Goal: Obtain resource: Obtain resource

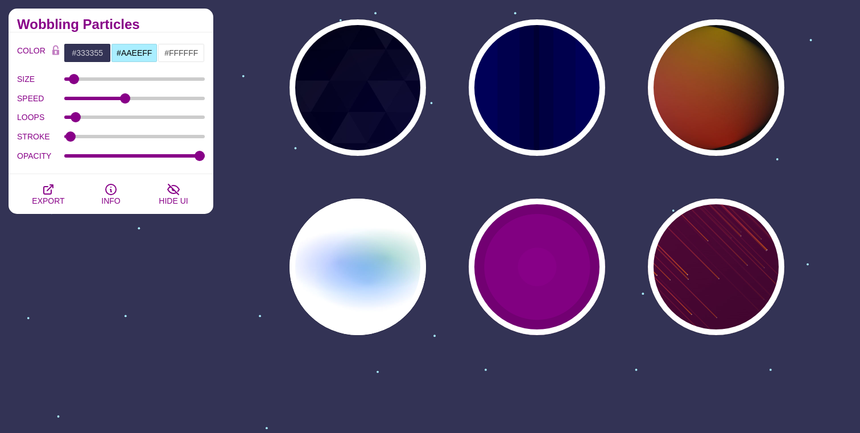
scroll to position [1006, 0]
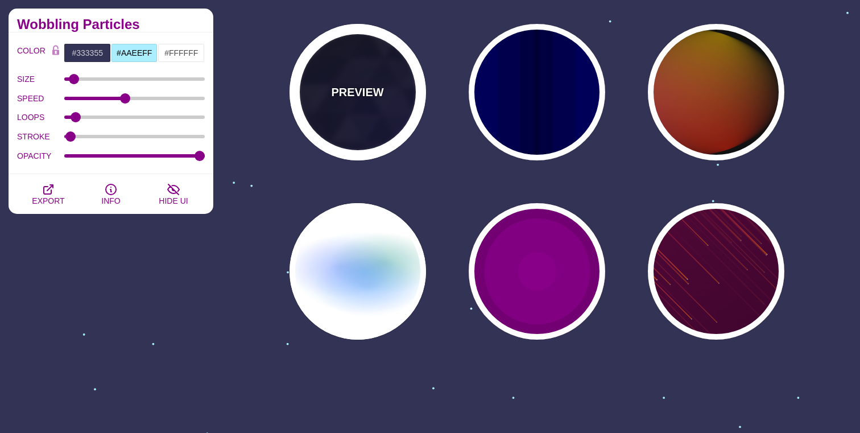
click at [353, 77] on div "PREVIEW" at bounding box center [358, 92] width 137 height 137
type input "#000000"
type input "#880088"
type input "#0000FF"
type input "#006600"
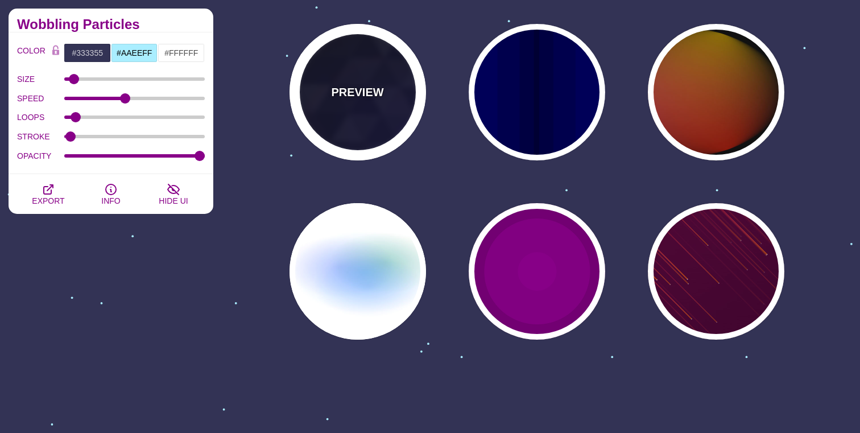
type input "0"
type input "0.4"
type input "15"
type input "0.2"
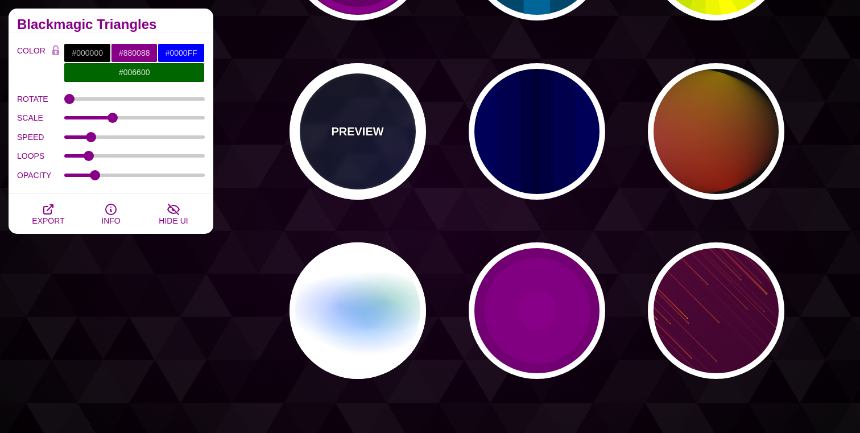
scroll to position [931, 0]
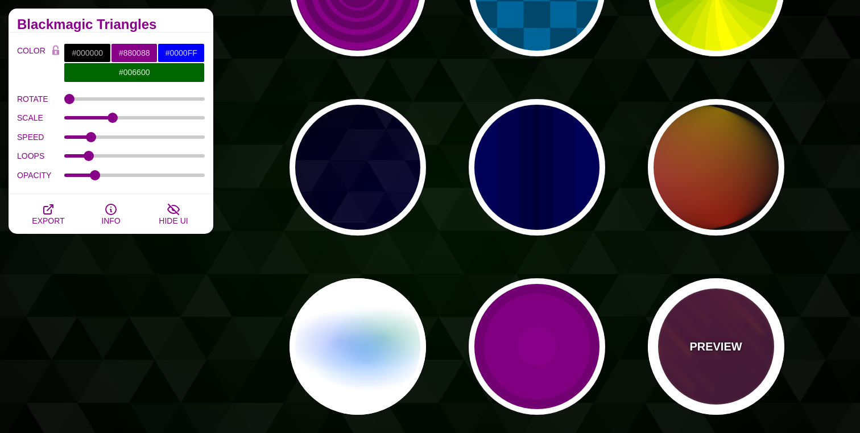
click at [717, 345] on p "PREVIEW" at bounding box center [716, 346] width 52 height 17
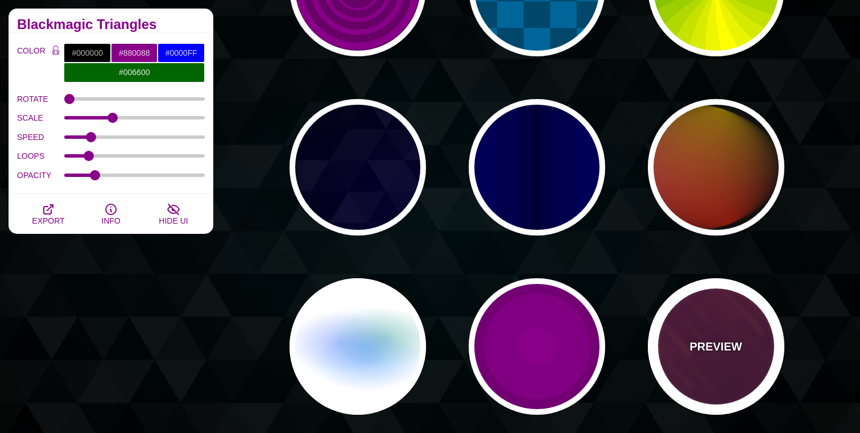
type input "#220022"
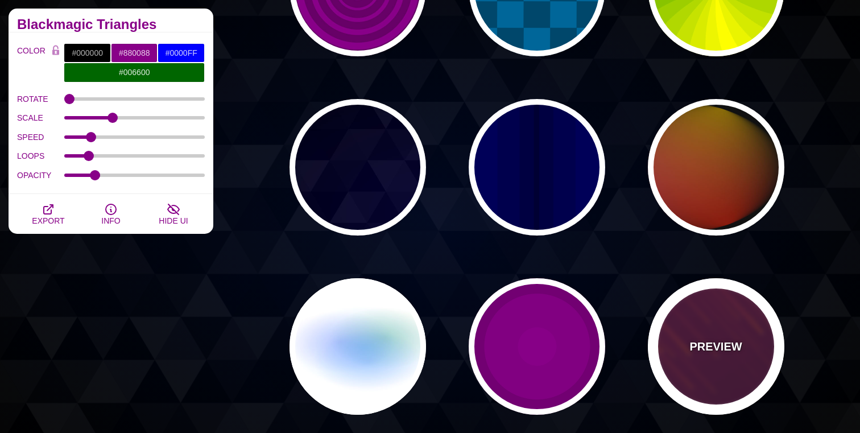
type input "#FF7700"
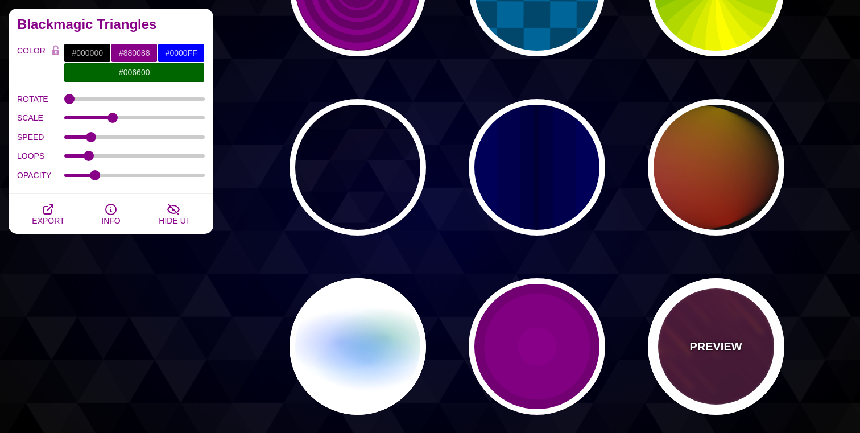
type input "#FFFFFF"
type input "10"
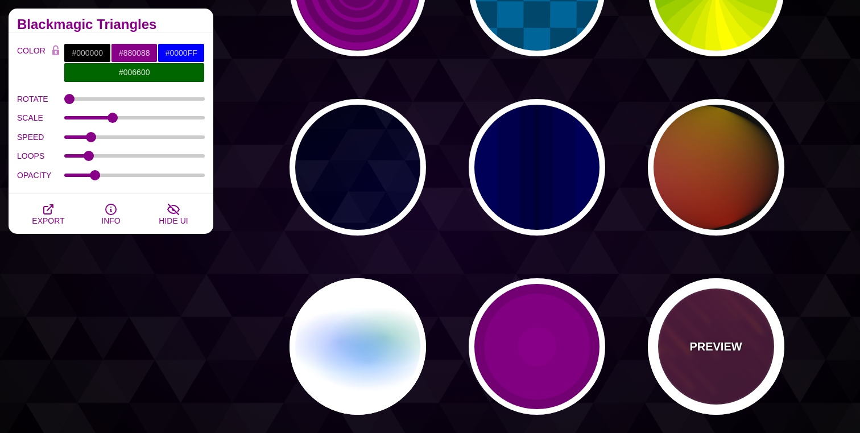
type input "999"
type input "3"
type input "1.5"
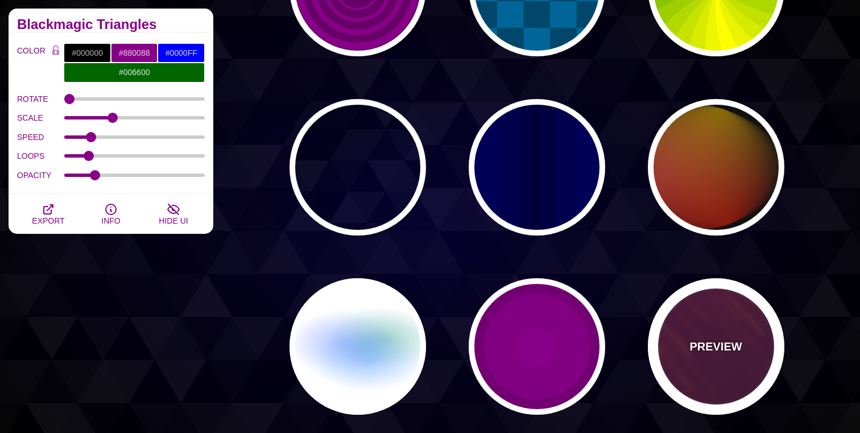
type input "1"
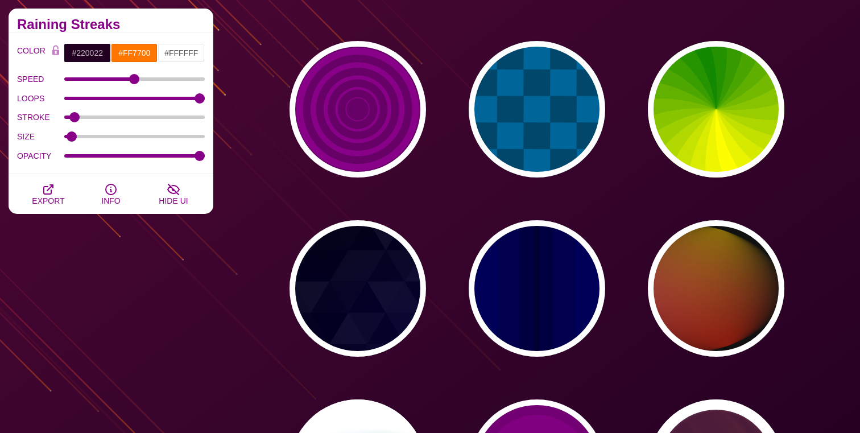
scroll to position [809, 0]
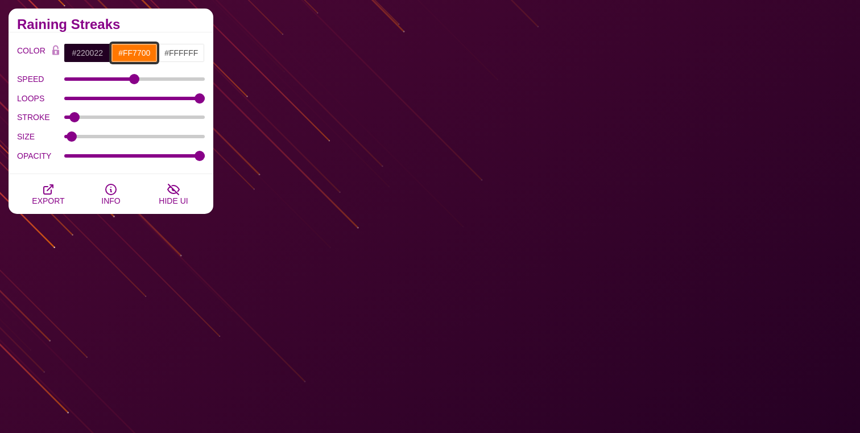
click at [140, 52] on input "#FF7700" at bounding box center [134, 52] width 47 height 19
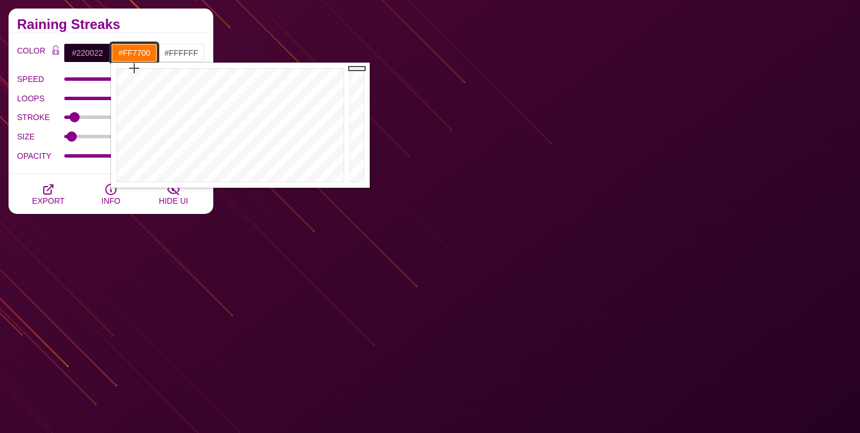
click at [140, 52] on input "#FF7700" at bounding box center [134, 52] width 47 height 19
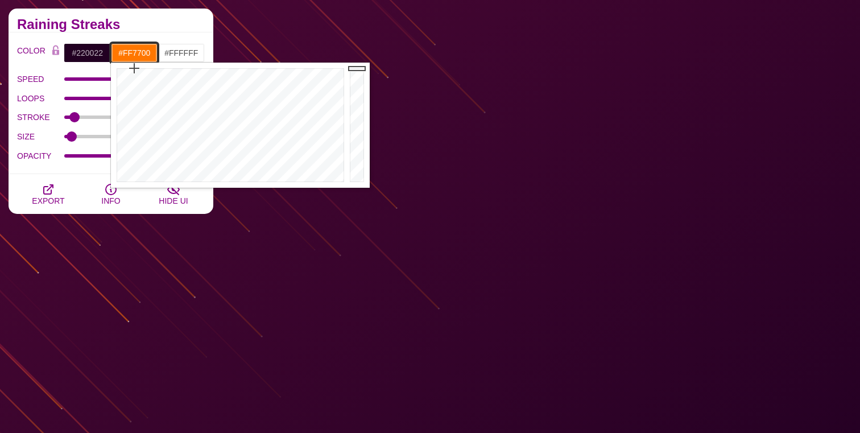
click at [140, 52] on input "#FF7700" at bounding box center [134, 52] width 47 height 19
paste input "primary"
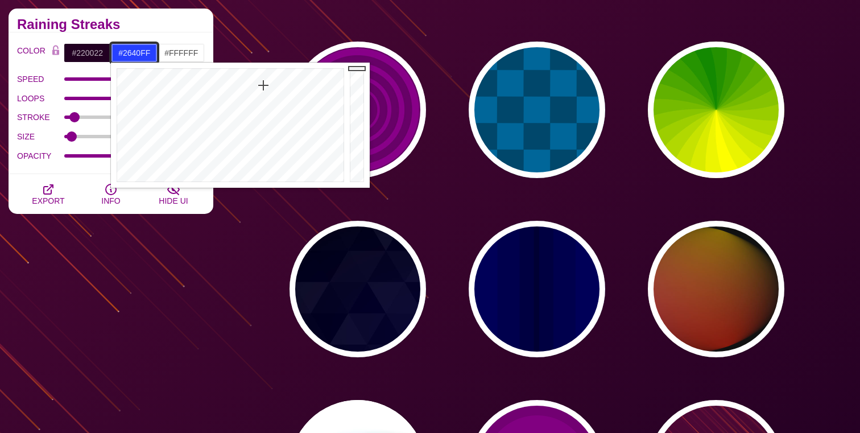
click at [263, 85] on div at bounding box center [229, 125] width 236 height 125
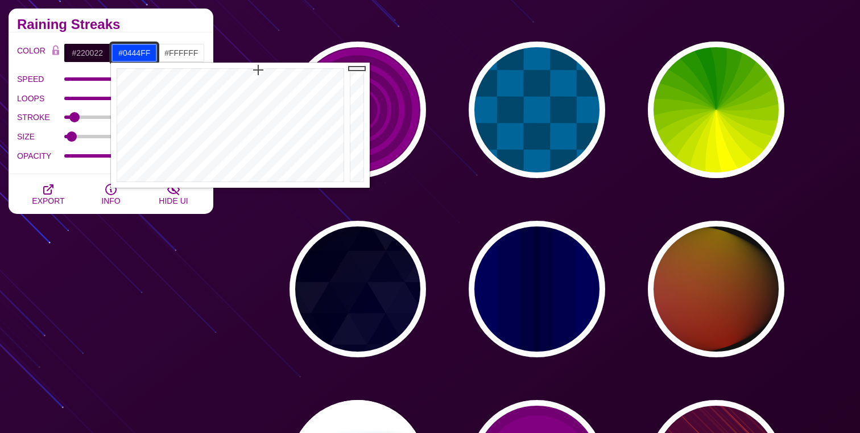
drag, startPoint x: 263, startPoint y: 78, endPoint x: 258, endPoint y: 70, distance: 9.5
click at [258, 70] on div at bounding box center [229, 125] width 236 height 125
type input "#0444FF"
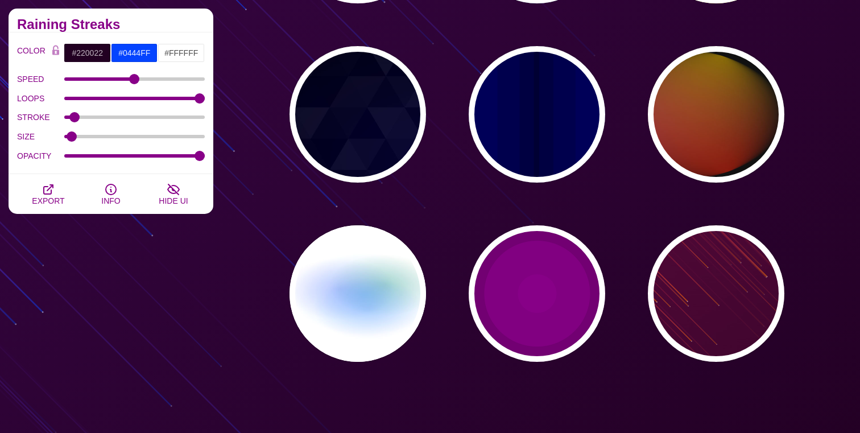
scroll to position [967, 0]
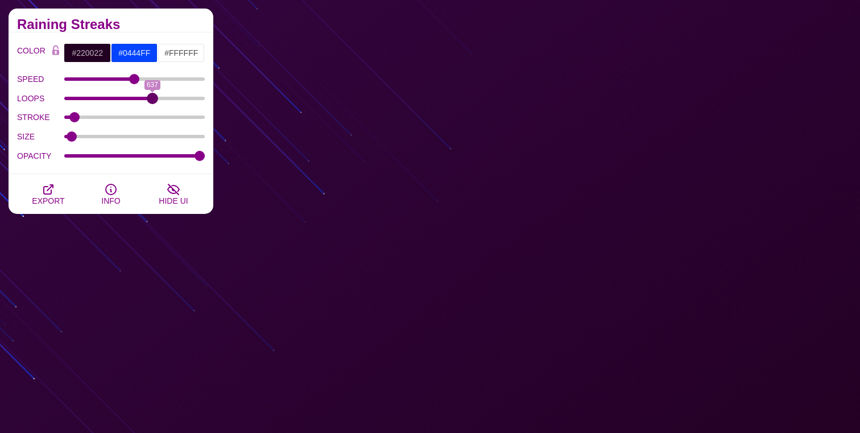
click at [152, 98] on input "LOOPS" at bounding box center [134, 98] width 141 height 5
drag, startPoint x: 152, startPoint y: 98, endPoint x: 32, endPoint y: 93, distance: 119.6
click at [64, 96] on input "LOOPS" at bounding box center [134, 98] width 141 height 5
click at [108, 101] on div "LOOPS 0" at bounding box center [111, 98] width 188 height 19
drag, startPoint x: 113, startPoint y: 101, endPoint x: 180, endPoint y: 99, distance: 67.2
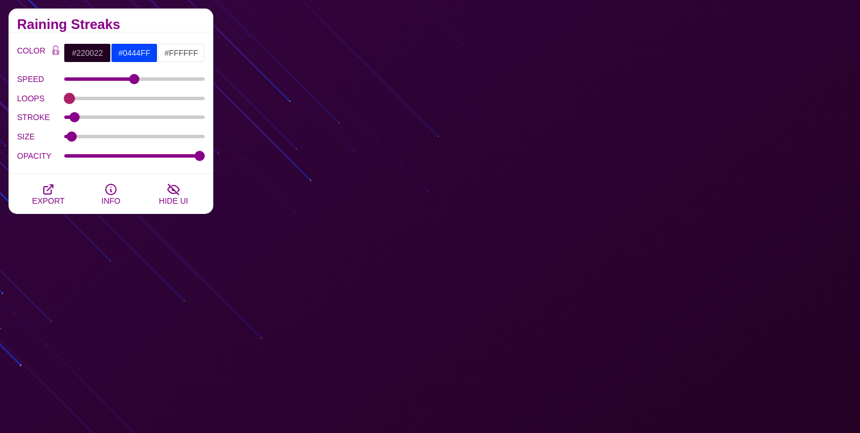
click at [180, 99] on div "LOOPS 0" at bounding box center [111, 98] width 188 height 19
click at [180, 99] on input "LOOPS" at bounding box center [134, 98] width 141 height 5
drag, startPoint x: 180, startPoint y: 99, endPoint x: 230, endPoint y: 97, distance: 49.6
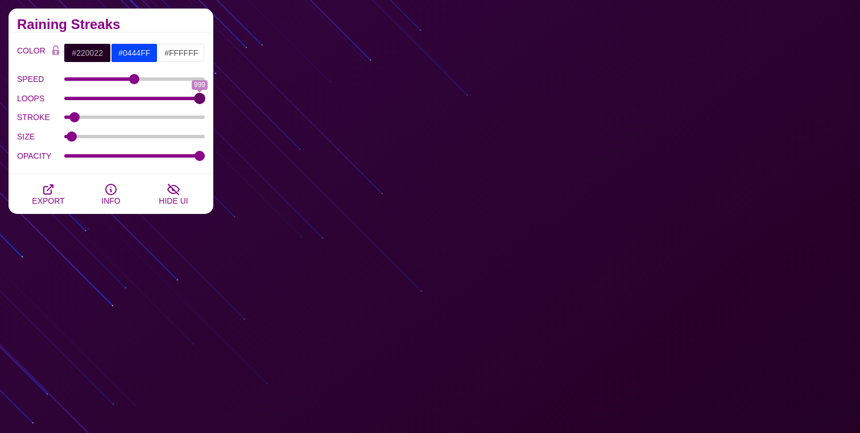
type input "999"
click at [205, 97] on input "LOOPS" at bounding box center [134, 98] width 141 height 5
click at [93, 120] on div "STROKE" at bounding box center [111, 117] width 188 height 19
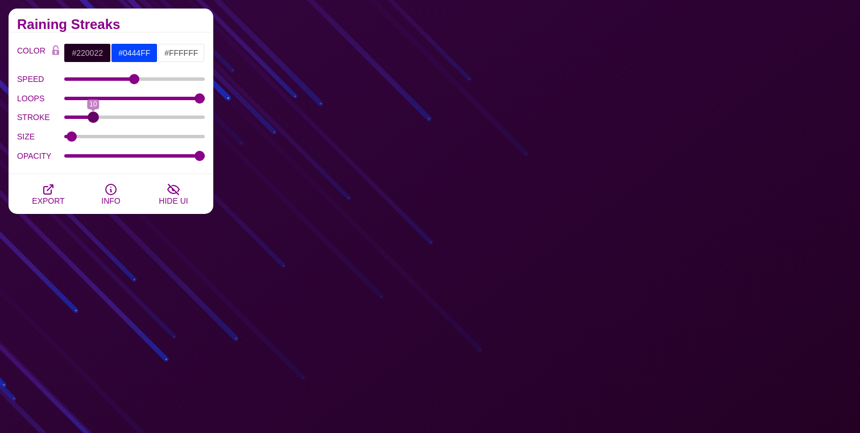
click at [93, 118] on input "STROKE" at bounding box center [134, 117] width 141 height 5
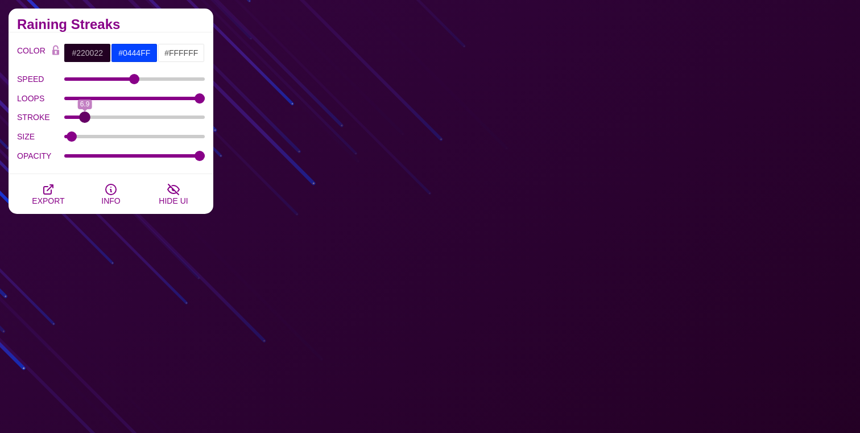
drag, startPoint x: 93, startPoint y: 118, endPoint x: 85, endPoint y: 118, distance: 8.0
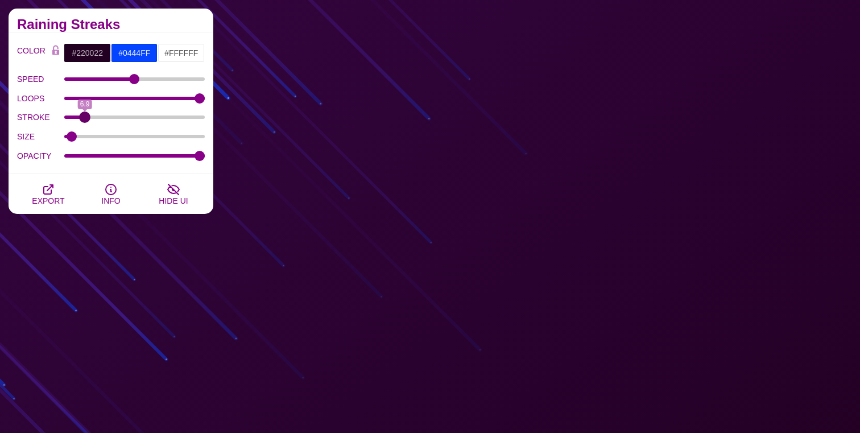
type input "6.9"
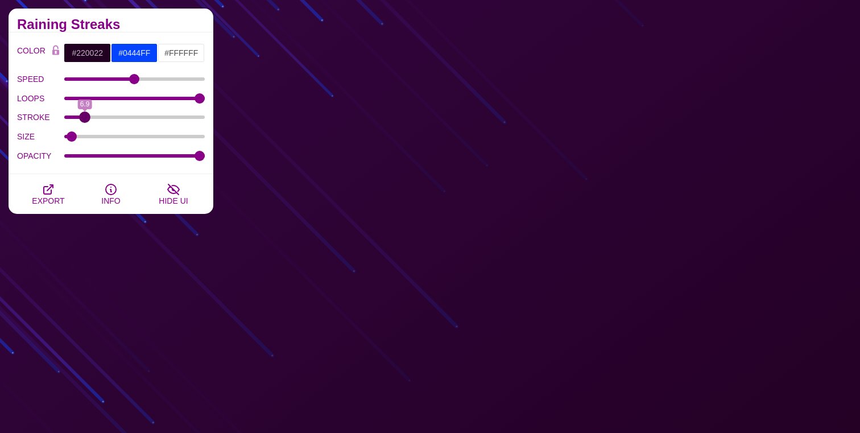
click at [85, 118] on input "STROKE" at bounding box center [134, 117] width 141 height 5
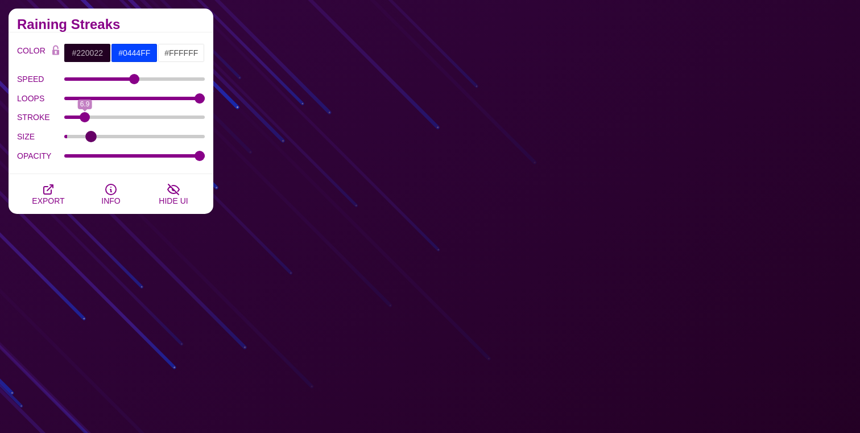
click at [91, 135] on input "SIZE" at bounding box center [134, 136] width 141 height 5
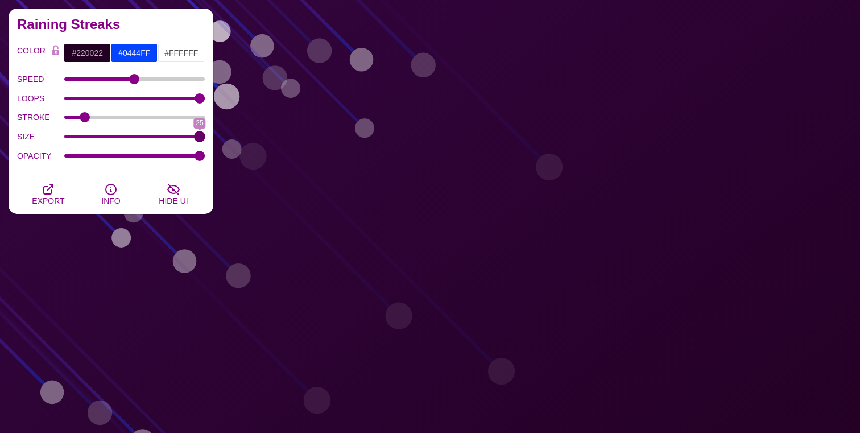
drag, startPoint x: 91, startPoint y: 135, endPoint x: 214, endPoint y: 146, distance: 123.4
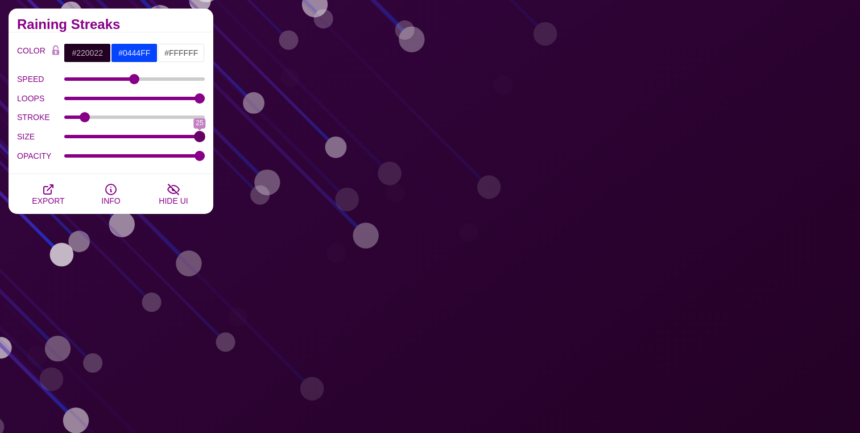
click at [205, 139] on input "SIZE" at bounding box center [134, 136] width 141 height 5
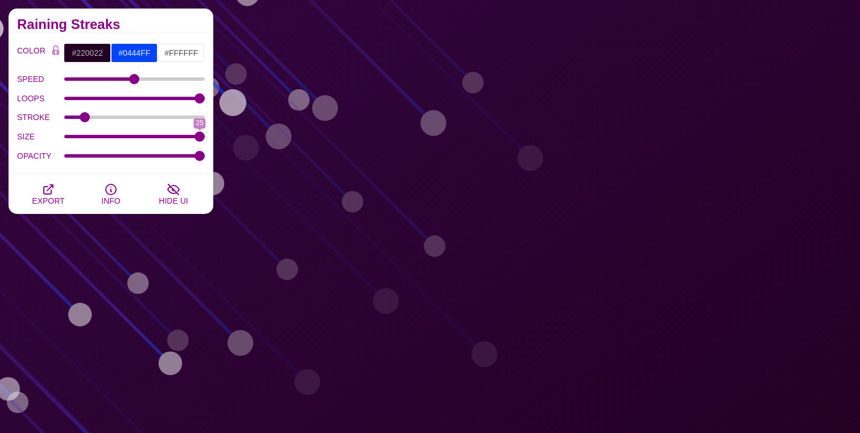
click at [77, 139] on div "SIZE 25" at bounding box center [111, 136] width 188 height 19
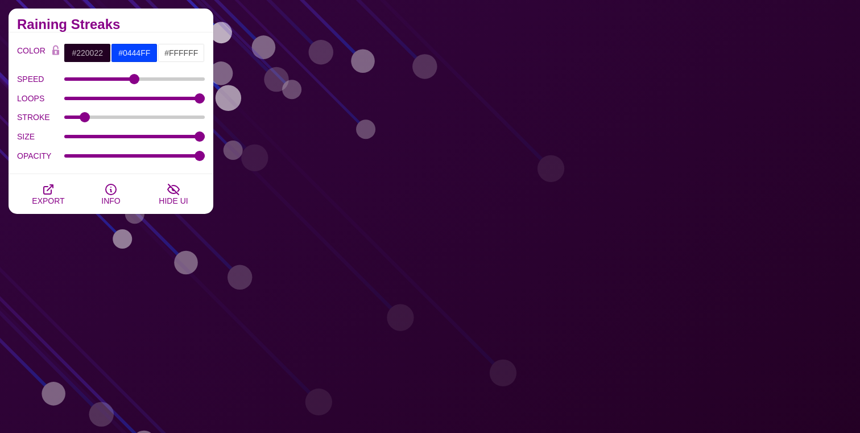
click at [77, 139] on div "SIZE 25" at bounding box center [111, 136] width 188 height 19
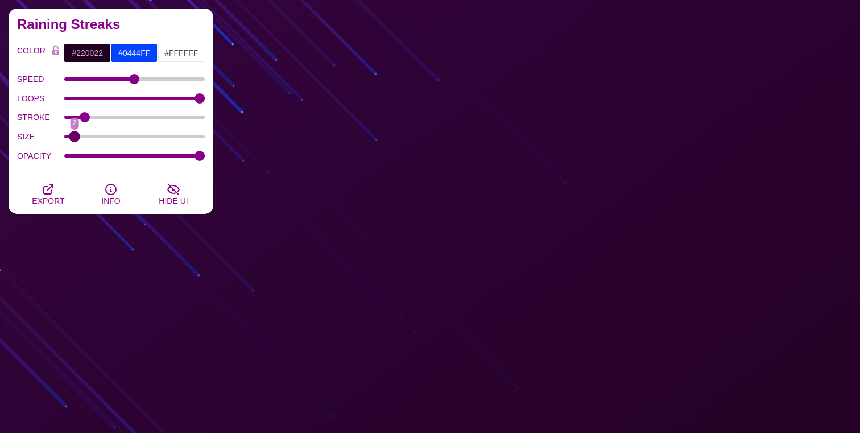
click at [73, 138] on input "SIZE" at bounding box center [134, 136] width 141 height 5
type input "3"
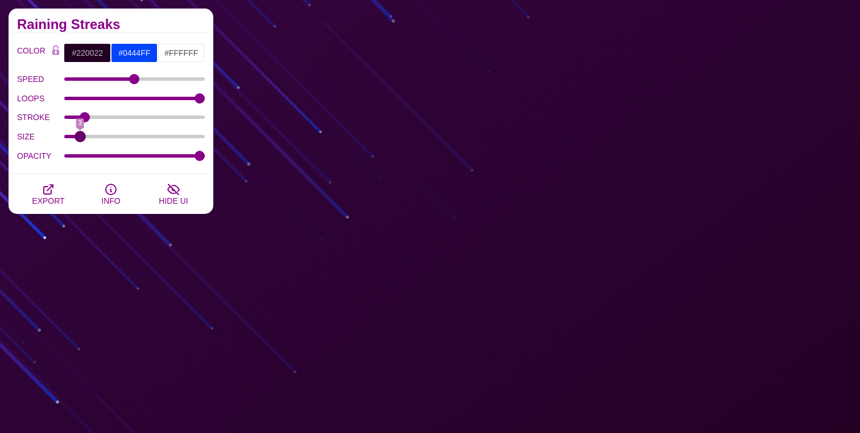
click at [79, 138] on input "SIZE" at bounding box center [134, 136] width 141 height 5
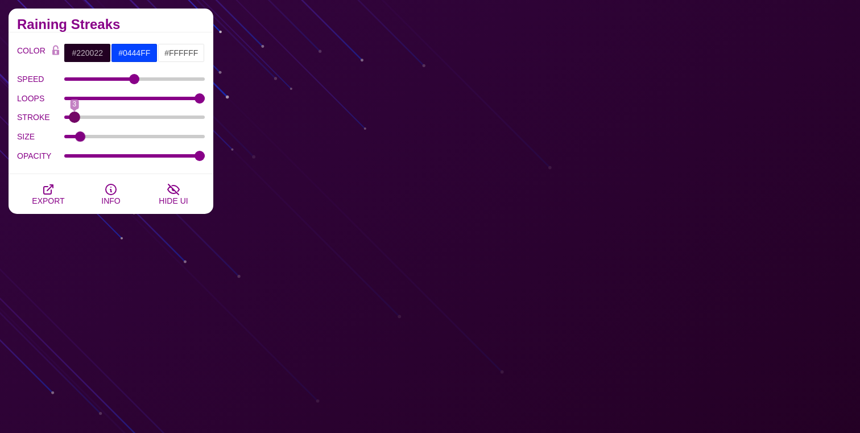
drag, startPoint x: 81, startPoint y: 117, endPoint x: 74, endPoint y: 118, distance: 7.5
type input "3"
click at [74, 118] on input "STROKE" at bounding box center [134, 117] width 141 height 5
click at [101, 157] on input "OPACITY" at bounding box center [134, 156] width 141 height 5
drag, startPoint x: 101, startPoint y: 157, endPoint x: 236, endPoint y: 149, distance: 134.5
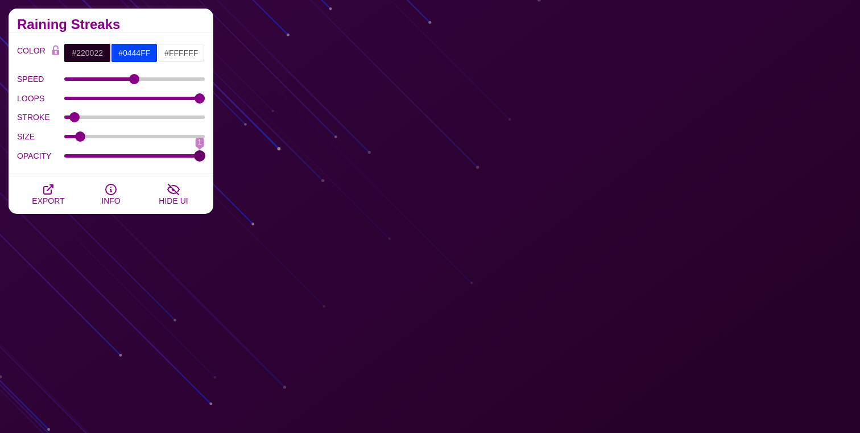
type input "1"
click at [205, 154] on input "OPACITY" at bounding box center [134, 156] width 141 height 5
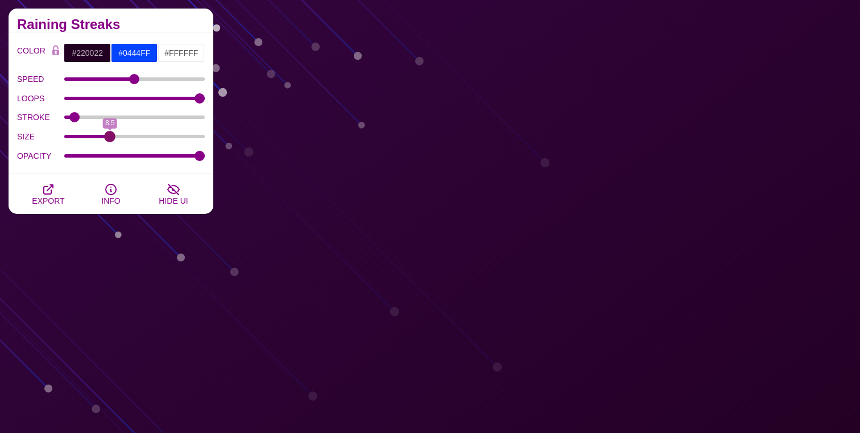
click at [110, 138] on input "SIZE" at bounding box center [134, 136] width 141 height 5
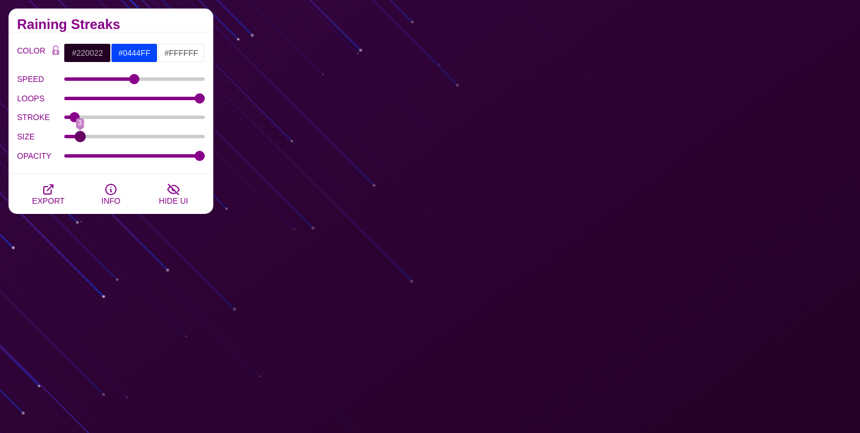
drag, startPoint x: 110, startPoint y: 138, endPoint x: 81, endPoint y: 140, distance: 29.6
type input "3"
click at [81, 139] on input "SIZE" at bounding box center [134, 136] width 141 height 5
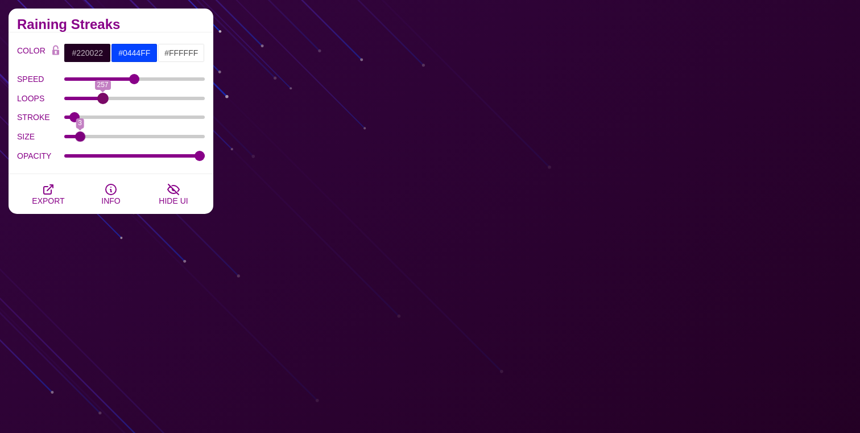
click at [102, 100] on input "LOOPS" at bounding box center [134, 98] width 141 height 5
drag, startPoint x: 102, startPoint y: 100, endPoint x: 60, endPoint y: 97, distance: 42.7
click at [64, 97] on input "LOOPS" at bounding box center [134, 98] width 141 height 5
click at [123, 100] on input "LOOPS" at bounding box center [134, 98] width 141 height 5
drag, startPoint x: 123, startPoint y: 100, endPoint x: 114, endPoint y: 100, distance: 9.7
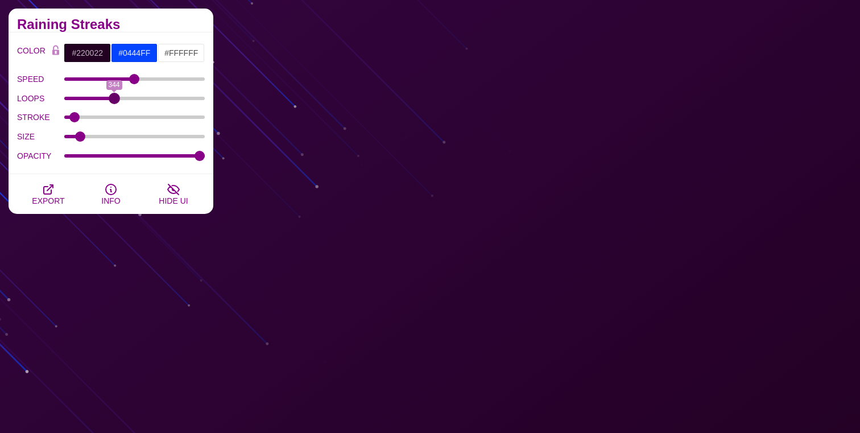
type input "344"
click at [114, 100] on input "LOOPS" at bounding box center [134, 98] width 141 height 5
drag, startPoint x: 133, startPoint y: 80, endPoint x: 102, endPoint y: 80, distance: 30.7
click at [102, 80] on input "SPEED" at bounding box center [134, 79] width 141 height 5
drag, startPoint x: 114, startPoint y: 79, endPoint x: 176, endPoint y: 79, distance: 62.6
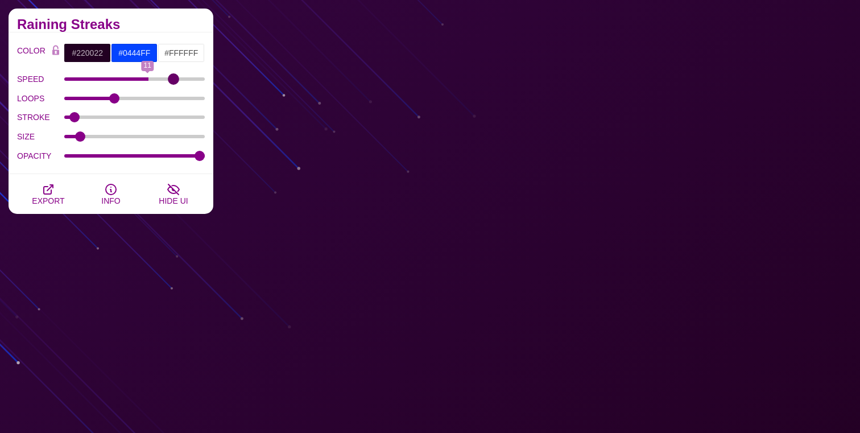
click at [176, 79] on input "SPEED" at bounding box center [134, 79] width 141 height 5
drag, startPoint x: 176, startPoint y: 79, endPoint x: 207, endPoint y: 78, distance: 30.2
click at [205, 78] on input "SPEED" at bounding box center [134, 79] width 141 height 5
drag, startPoint x: 197, startPoint y: 79, endPoint x: 80, endPoint y: 79, distance: 116.7
click at [80, 79] on input "SPEED" at bounding box center [134, 79] width 141 height 5
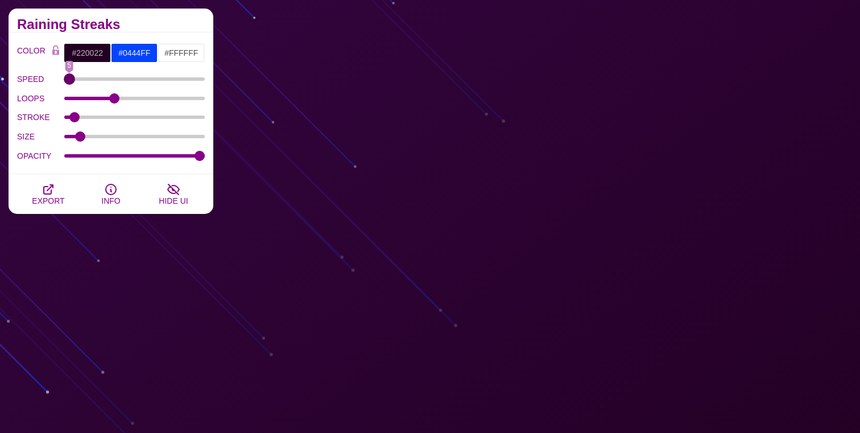
drag, startPoint x: 80, startPoint y: 79, endPoint x: 56, endPoint y: 78, distance: 24.5
click at [64, 78] on input "SPEED" at bounding box center [134, 79] width 141 height 5
drag, startPoint x: 69, startPoint y: 78, endPoint x: 140, endPoint y: 85, distance: 70.9
type input "10"
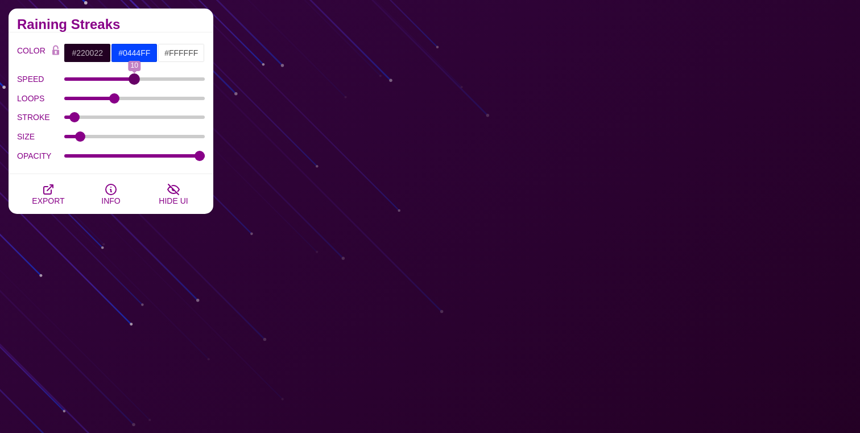
click at [140, 81] on input "SPEED" at bounding box center [134, 79] width 141 height 5
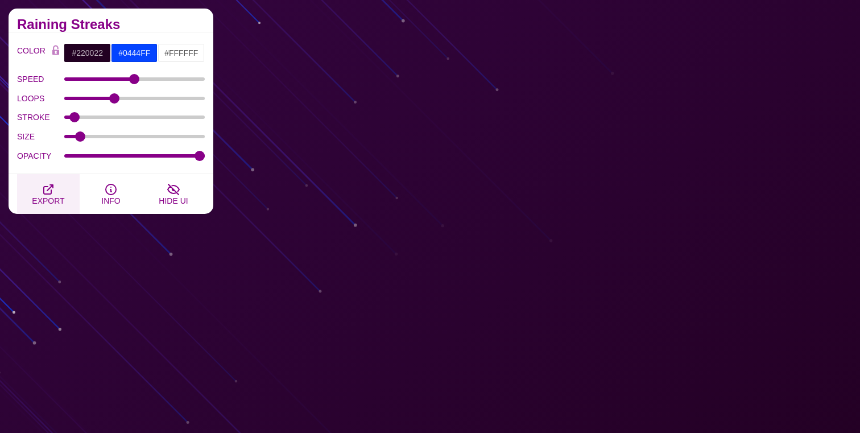
click at [49, 190] on icon "button" at bounding box center [49, 190] width 14 height 14
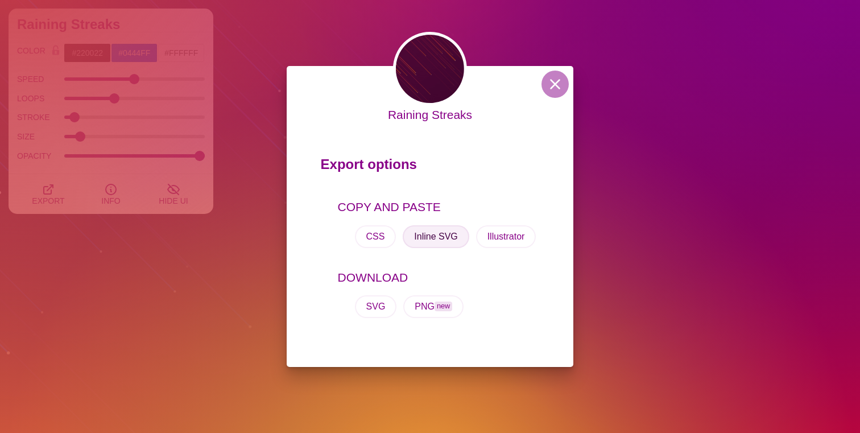
click at [426, 237] on button "Inline SVG" at bounding box center [436, 236] width 66 height 23
click at [373, 237] on button "CSS" at bounding box center [376, 236] width 42 height 23
click at [276, 43] on div "Raining Streaks Export options COPY AND PASTE CSS Inline SVG Illustrator DOWNLO…" at bounding box center [430, 216] width 860 height 433
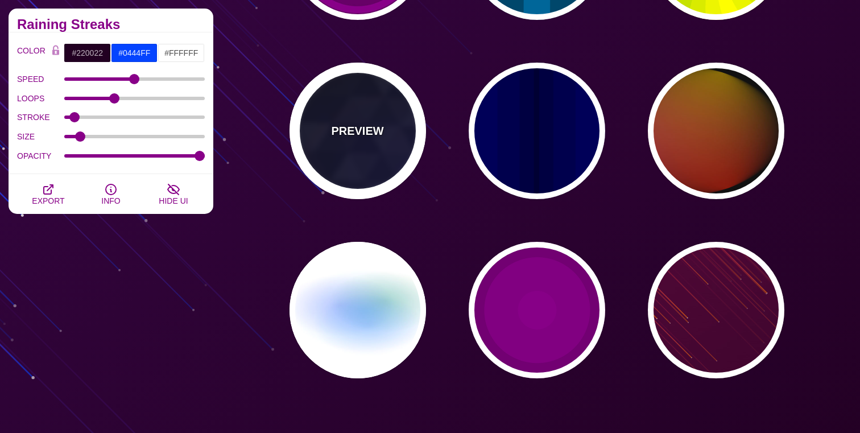
click at [344, 137] on p "PREVIEW" at bounding box center [357, 130] width 52 height 17
type input "#000000"
type input "#880088"
type input "#0000FF"
type input "0"
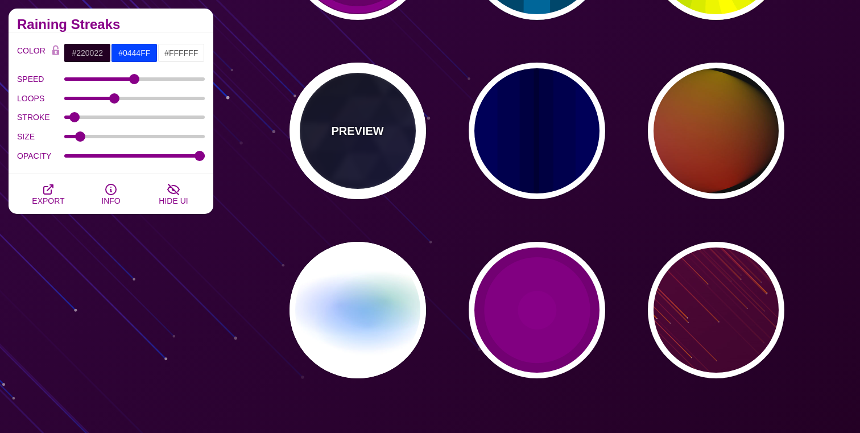
type input "0.4"
type input "5"
type input "15"
type input "0.2"
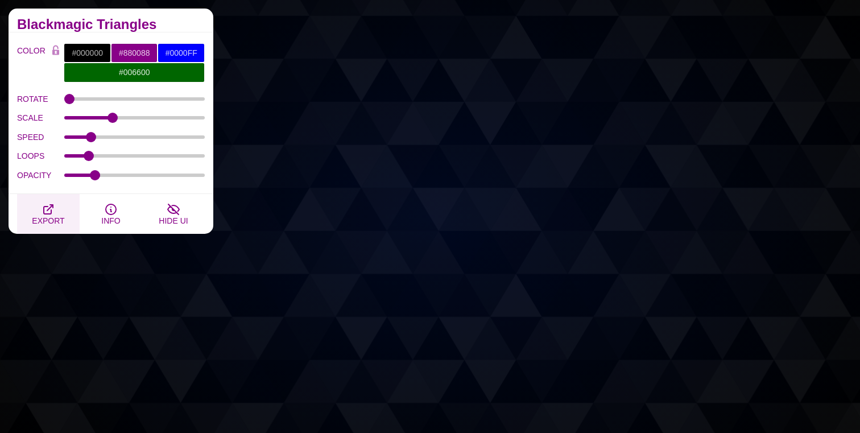
click at [44, 212] on icon "button" at bounding box center [49, 210] width 14 height 14
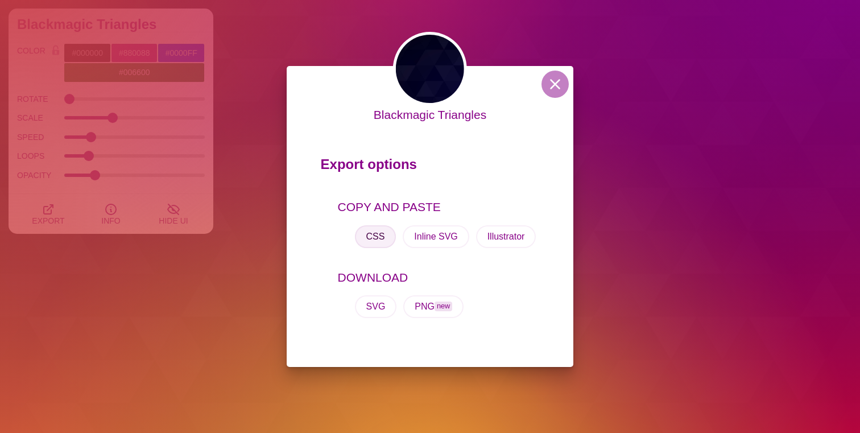
click at [376, 232] on button "CSS" at bounding box center [376, 236] width 42 height 23
click at [552, 85] on button at bounding box center [555, 84] width 27 height 27
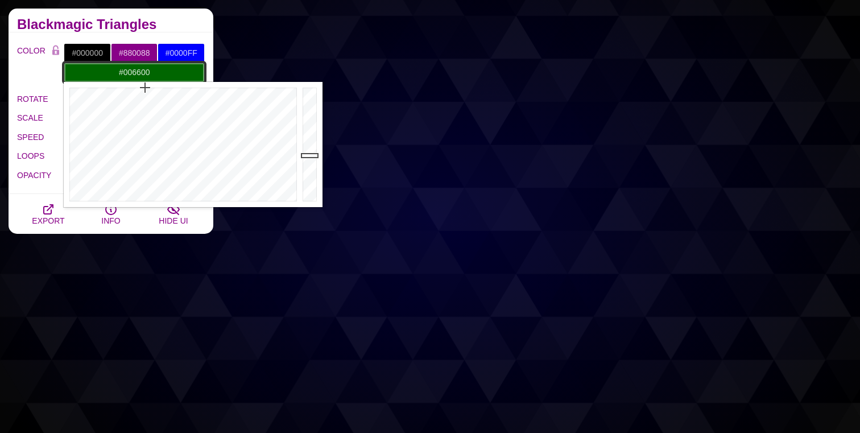
click at [154, 72] on input "#006600" at bounding box center [134, 72] width 141 height 19
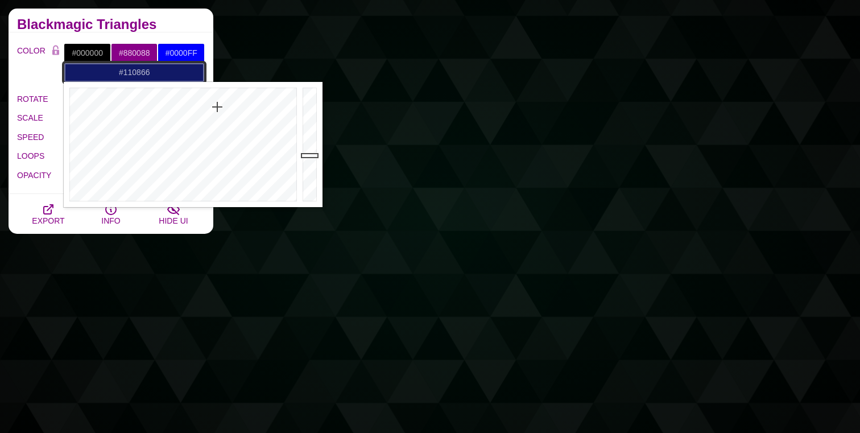
drag, startPoint x: 232, startPoint y: 125, endPoint x: 225, endPoint y: 97, distance: 29.4
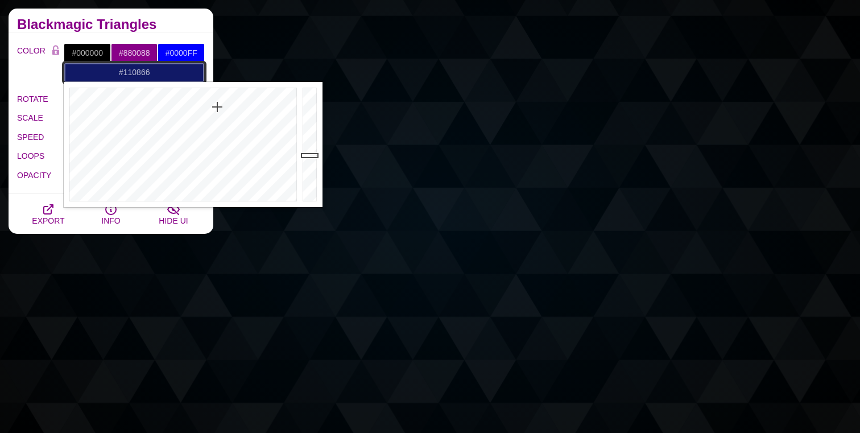
click at [225, 97] on div at bounding box center [182, 144] width 236 height 125
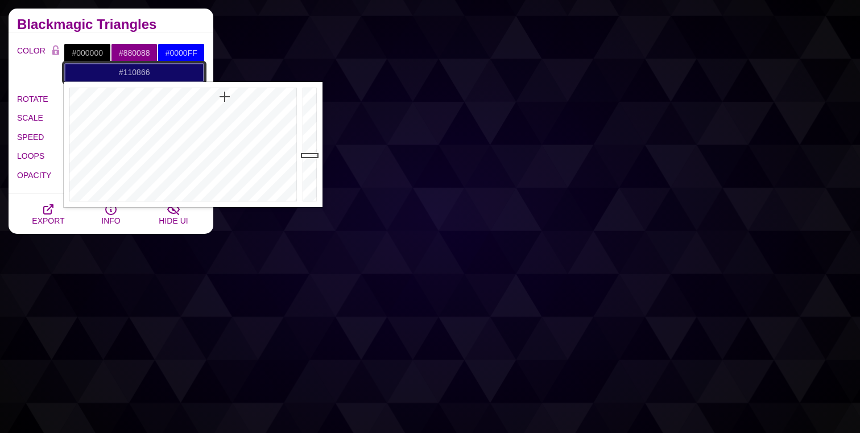
type input "#051266"
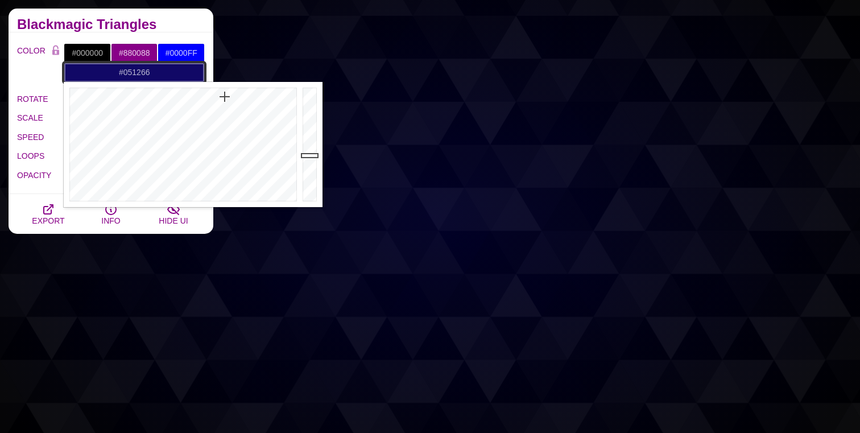
click at [216, 94] on div at bounding box center [182, 144] width 236 height 125
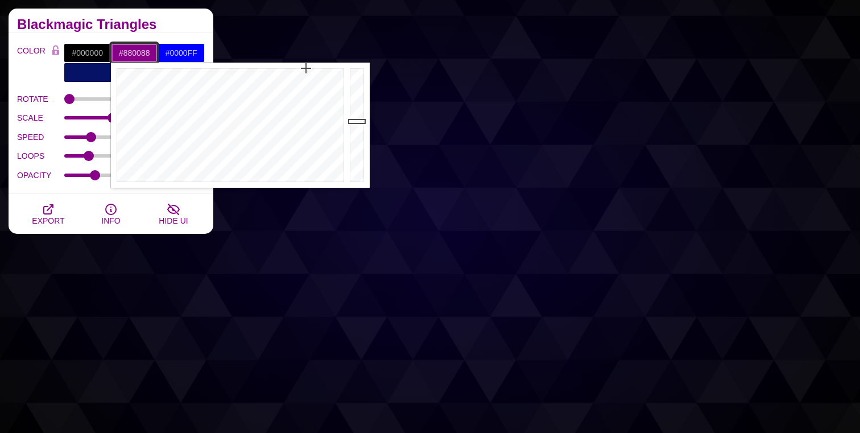
click at [131, 55] on input "#880088" at bounding box center [134, 52] width 47 height 19
drag, startPoint x: 256, startPoint y: 106, endPoint x: 263, endPoint y: 90, distance: 18.1
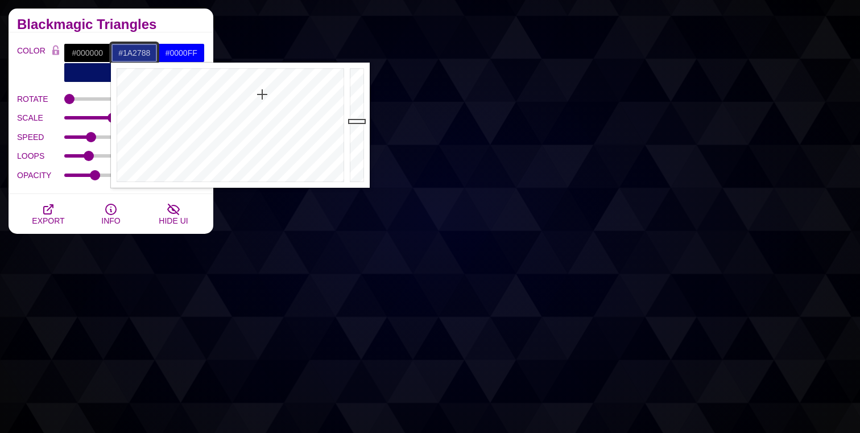
click at [263, 90] on div at bounding box center [229, 125] width 236 height 125
drag, startPoint x: 263, startPoint y: 90, endPoint x: 129, endPoint y: 94, distance: 134.4
click at [129, 94] on div at bounding box center [229, 125] width 236 height 125
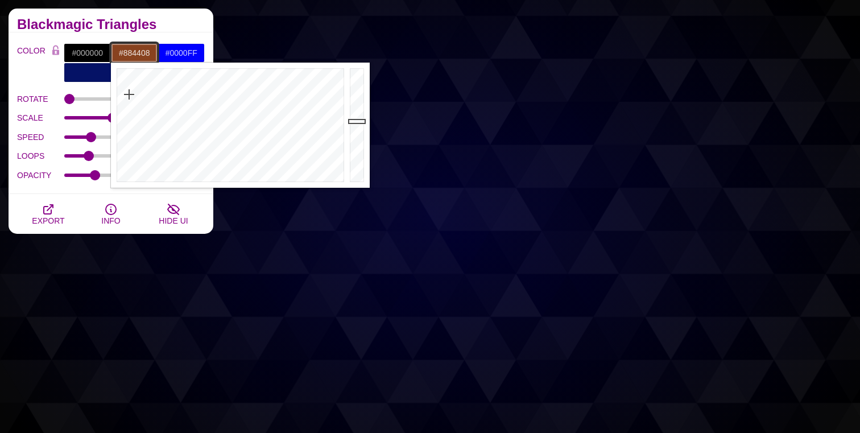
click at [134, 75] on div at bounding box center [229, 125] width 236 height 125
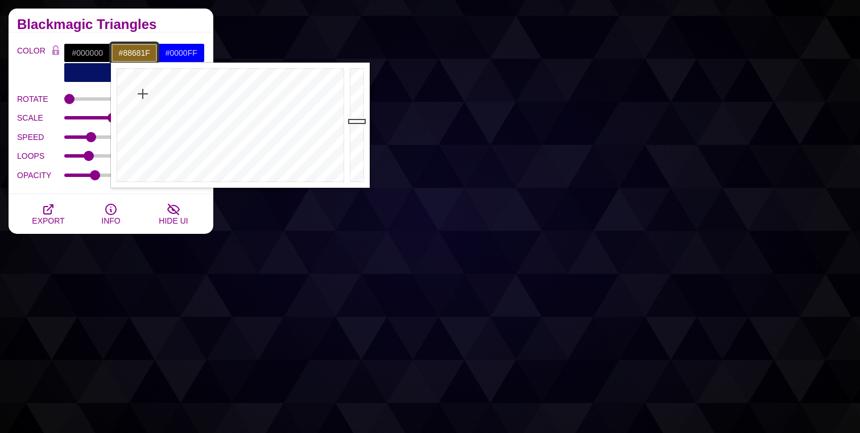
click at [143, 94] on div at bounding box center [229, 125] width 236 height 125
drag, startPoint x: 143, startPoint y: 94, endPoint x: 142, endPoint y: 75, distance: 18.8
click at [142, 75] on div at bounding box center [229, 125] width 236 height 125
type input "#88650B"
drag, startPoint x: 153, startPoint y: 73, endPoint x: 144, endPoint y: 77, distance: 9.4
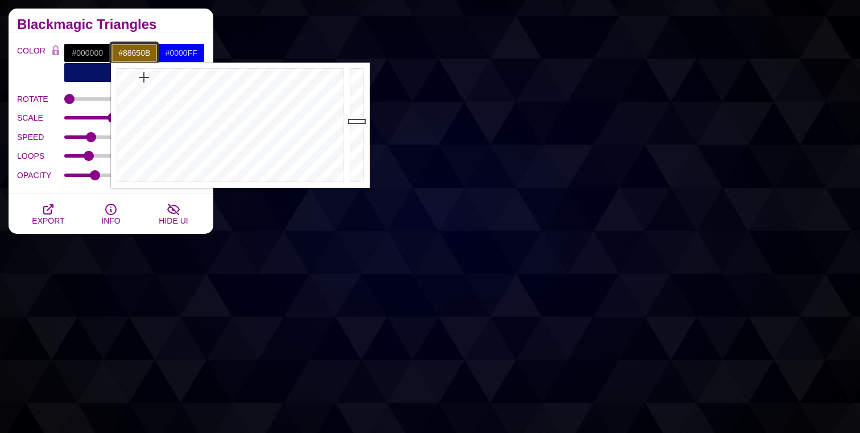
click at [144, 77] on div at bounding box center [229, 125] width 236 height 125
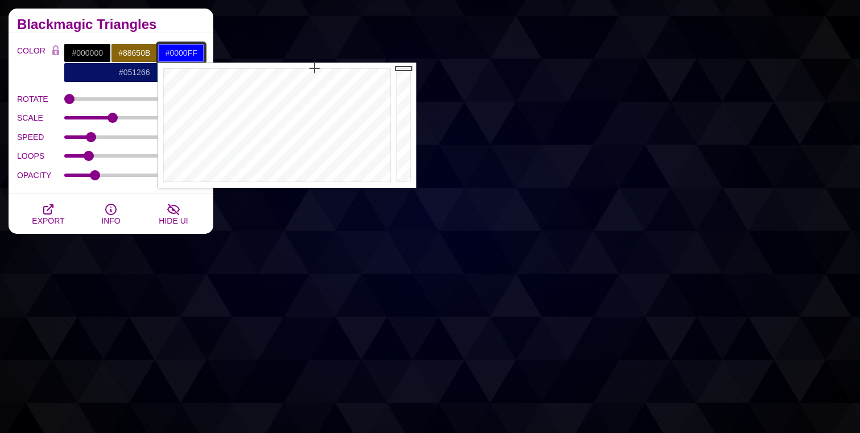
click at [179, 54] on input "#0000FF" at bounding box center [181, 52] width 47 height 19
drag, startPoint x: 199, startPoint y: 87, endPoint x: 275, endPoint y: 102, distance: 77.8
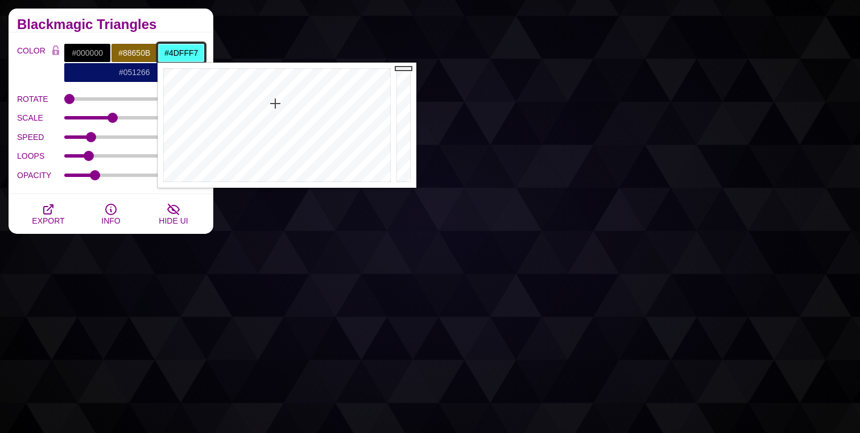
click at [275, 102] on div at bounding box center [276, 125] width 236 height 125
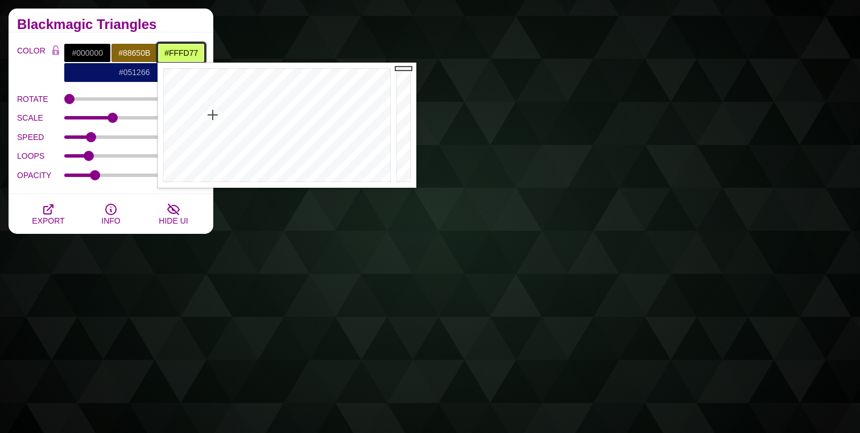
drag, startPoint x: 275, startPoint y: 102, endPoint x: 201, endPoint y: 121, distance: 76.9
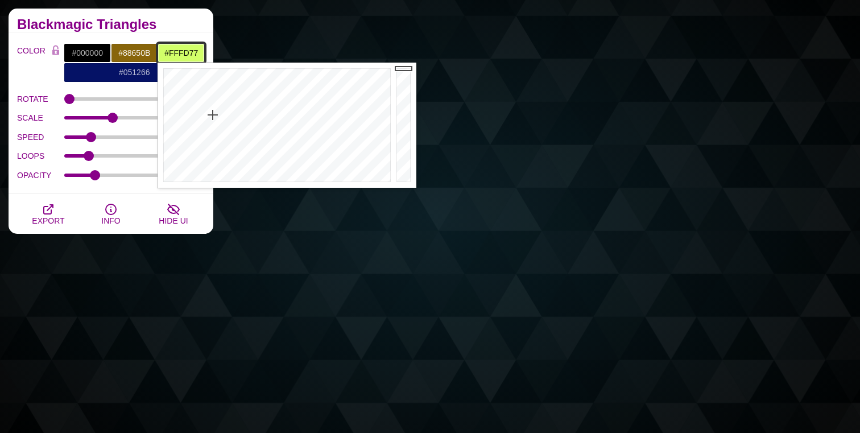
click at [201, 121] on div at bounding box center [276, 125] width 236 height 125
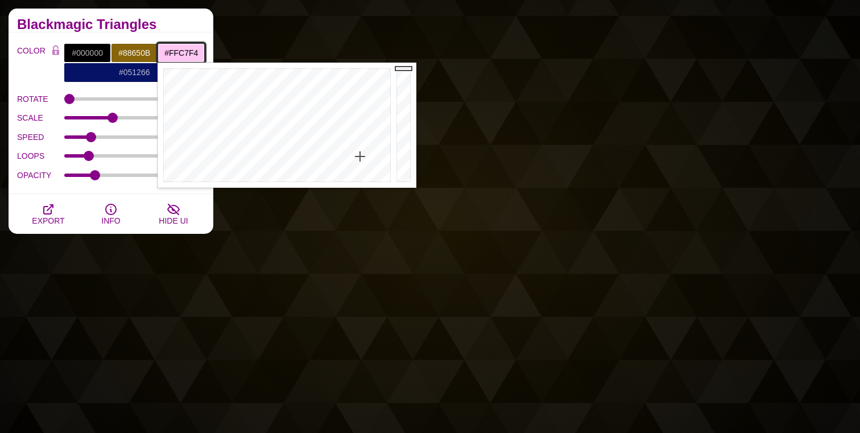
drag, startPoint x: 201, startPoint y: 121, endPoint x: 360, endPoint y: 157, distance: 163.2
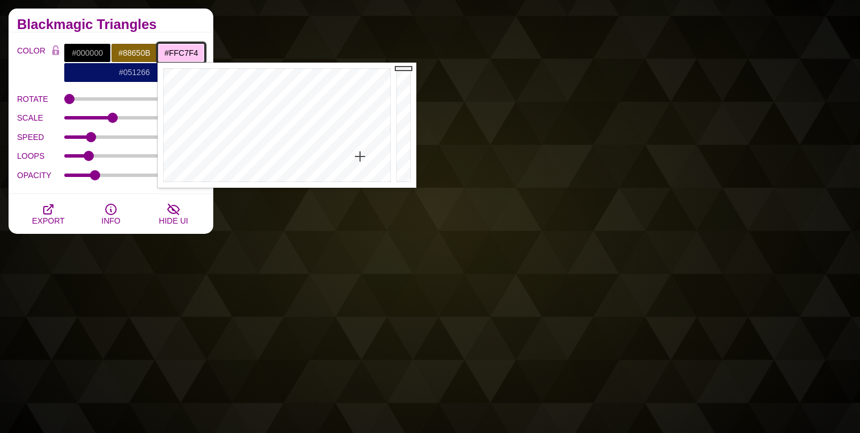
click at [360, 157] on div at bounding box center [276, 125] width 236 height 125
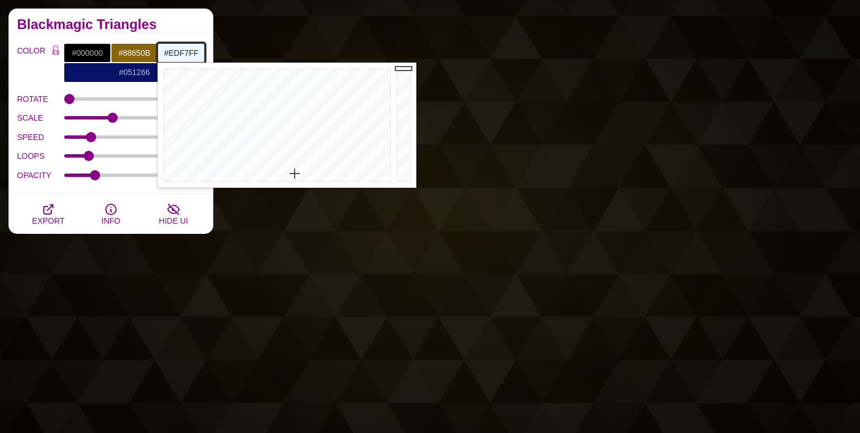
drag, startPoint x: 360, startPoint y: 157, endPoint x: 295, endPoint y: 174, distance: 67.6
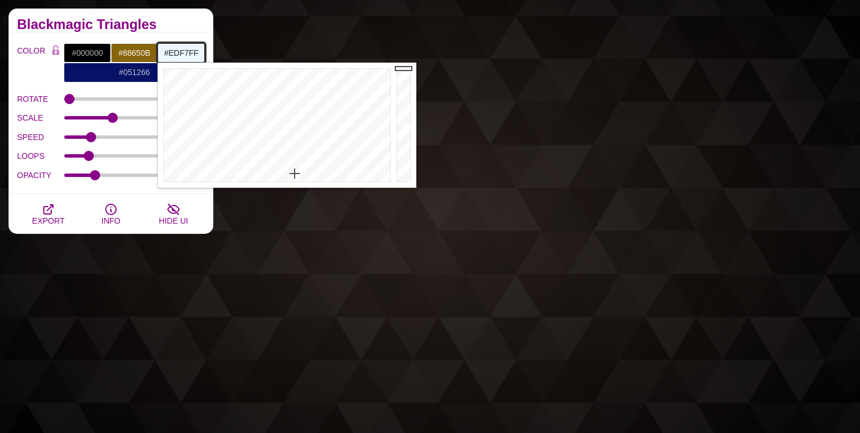
click at [295, 174] on div at bounding box center [276, 125] width 236 height 125
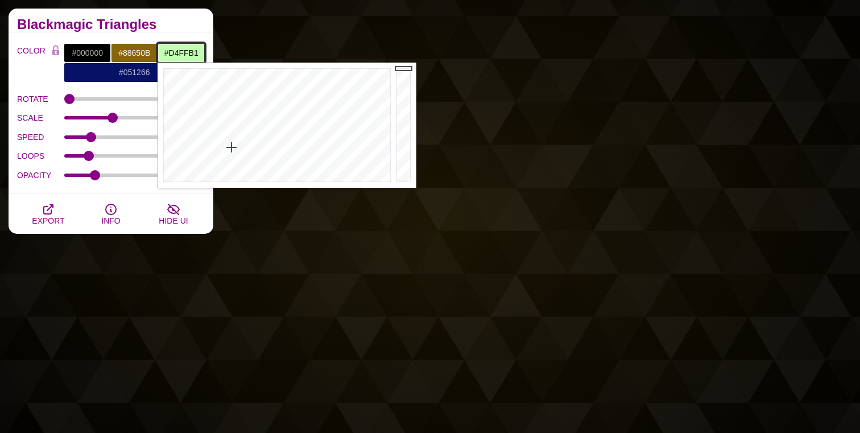
drag, startPoint x: 291, startPoint y: 171, endPoint x: 223, endPoint y: 147, distance: 72.5
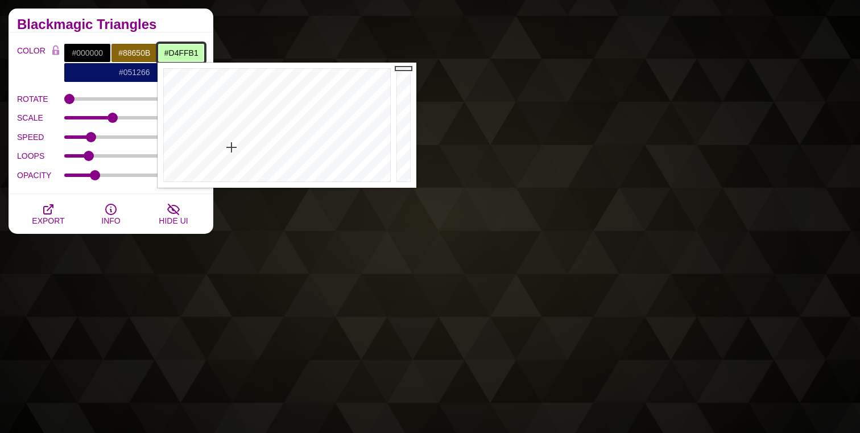
click at [223, 147] on div at bounding box center [276, 125] width 236 height 125
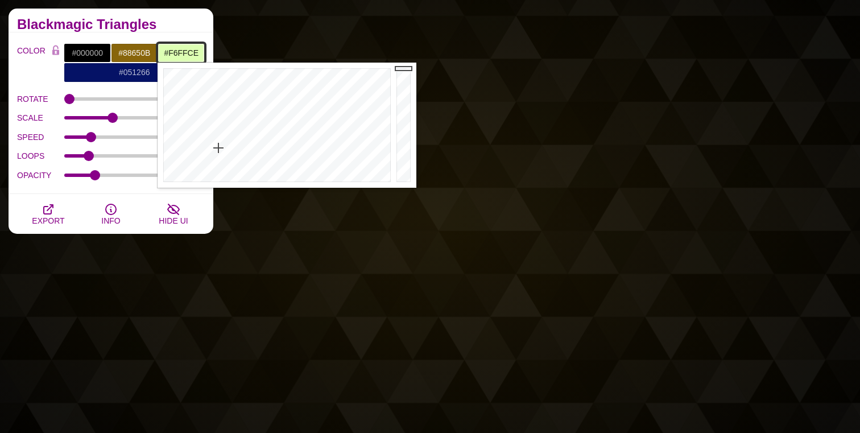
type input "#F6FFD0"
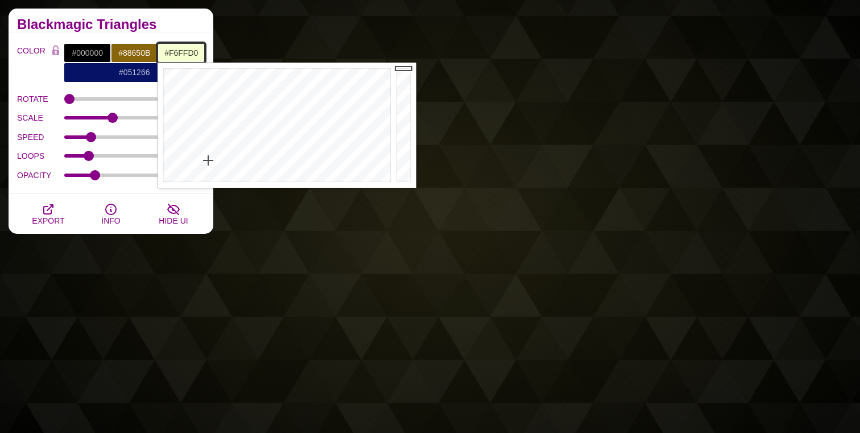
drag, startPoint x: 223, startPoint y: 147, endPoint x: 208, endPoint y: 160, distance: 19.7
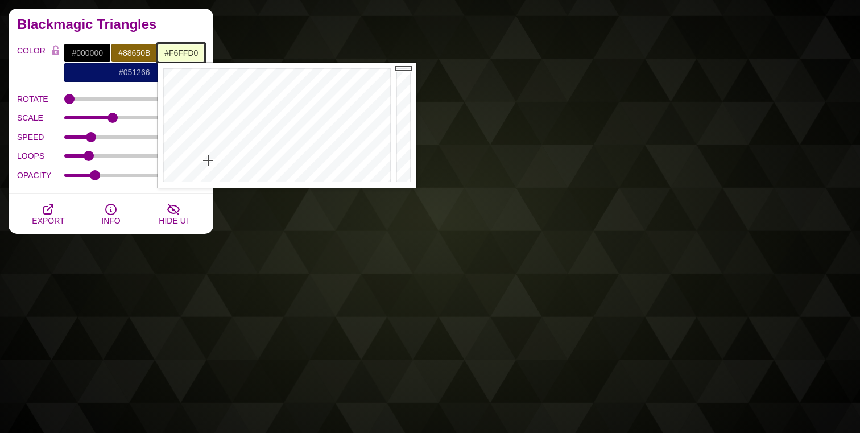
click at [208, 160] on div at bounding box center [276, 125] width 236 height 125
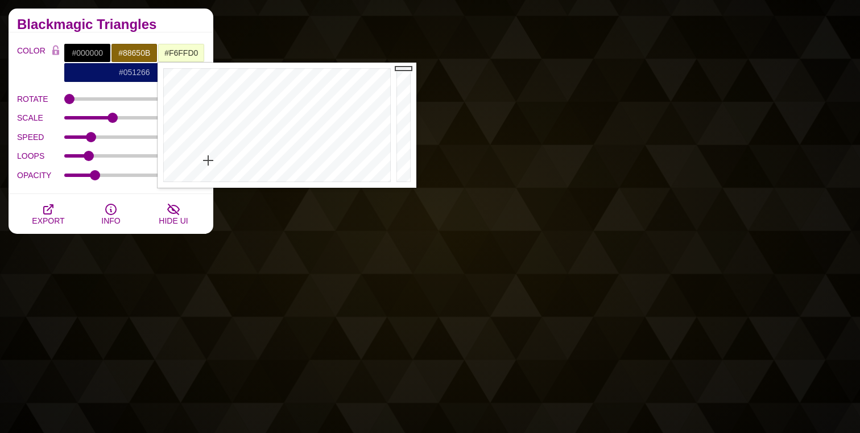
click at [184, 21] on h2 "Blackmagic Triangles" at bounding box center [111, 24] width 188 height 9
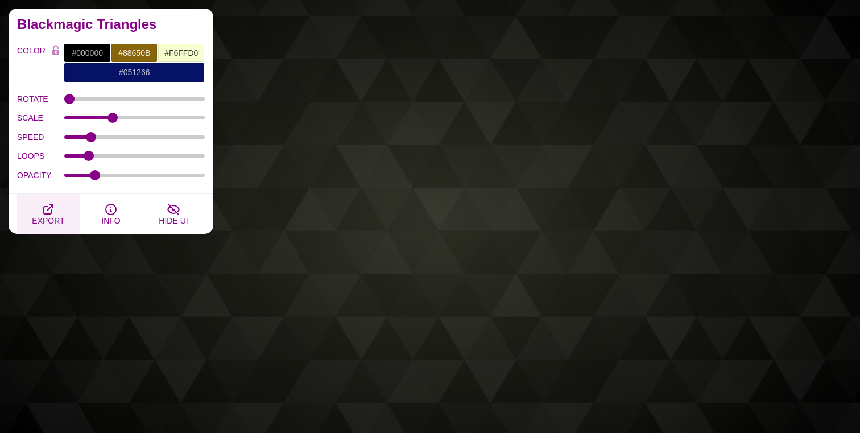
click at [49, 207] on icon "button" at bounding box center [49, 210] width 14 height 14
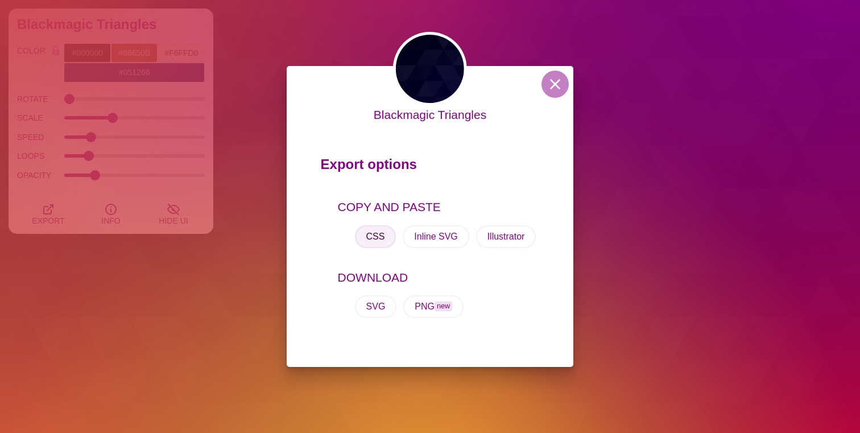
click at [377, 233] on button "CSS" at bounding box center [376, 236] width 42 height 23
click at [557, 89] on button at bounding box center [555, 84] width 27 height 27
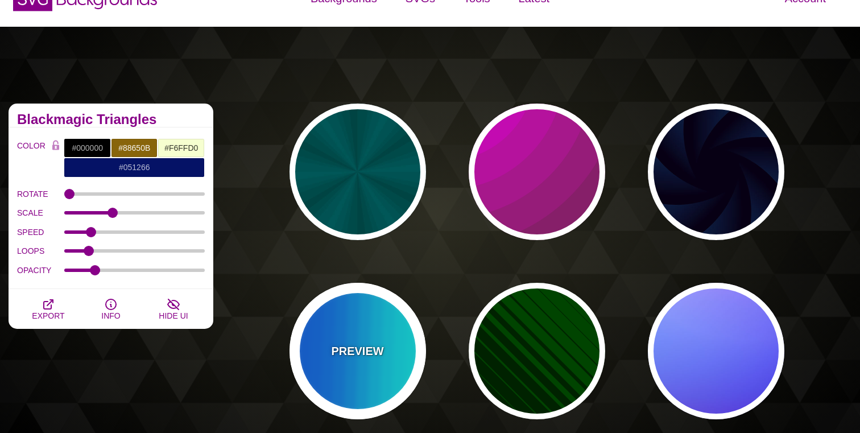
scroll to position [0, 0]
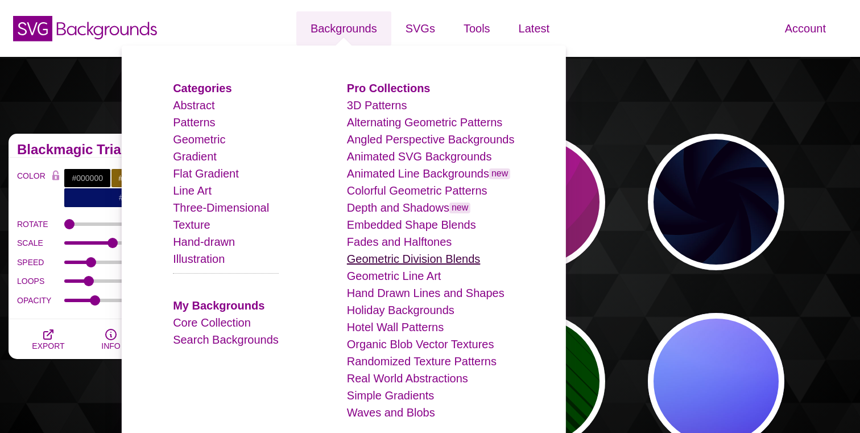
click at [374, 262] on link "Geometric Division Blends" at bounding box center [414, 259] width 134 height 13
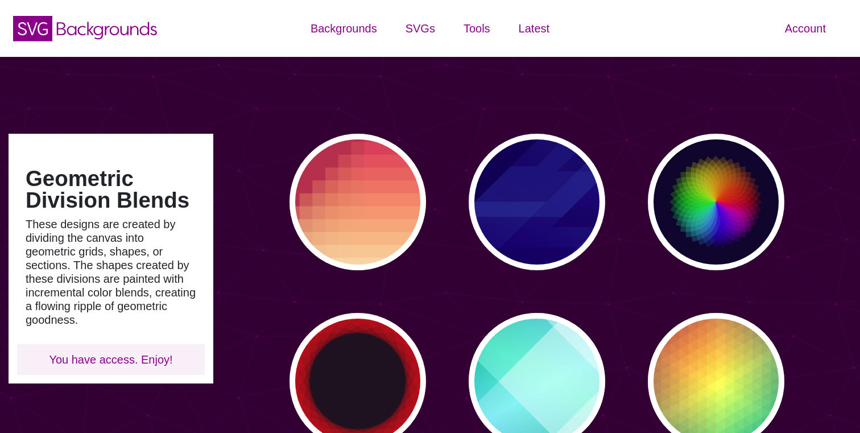
type input "#450057"
type input "#FFFFFF"
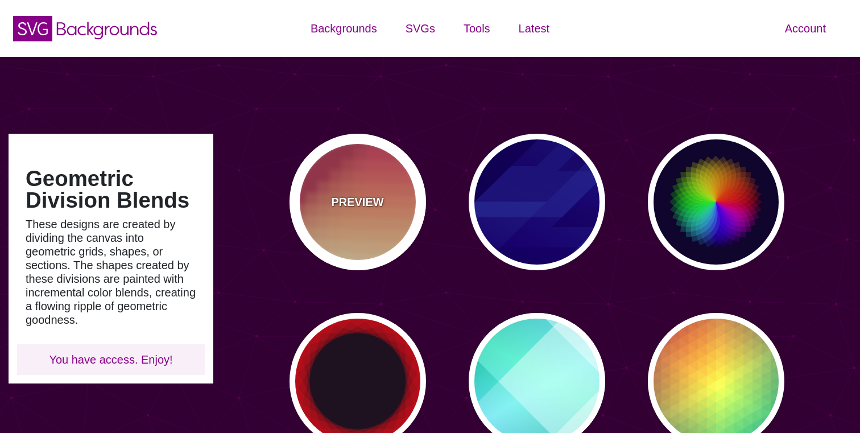
click at [349, 191] on div "PREVIEW" at bounding box center [358, 202] width 137 height 137
type input "#BA324B"
type input "#FF4567"
type input "#FFF5C7"
type input "0"
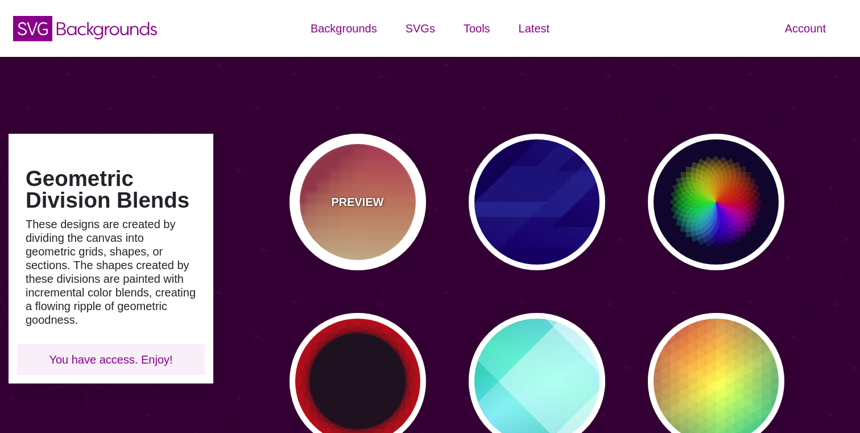
type input "0"
type input "0.3"
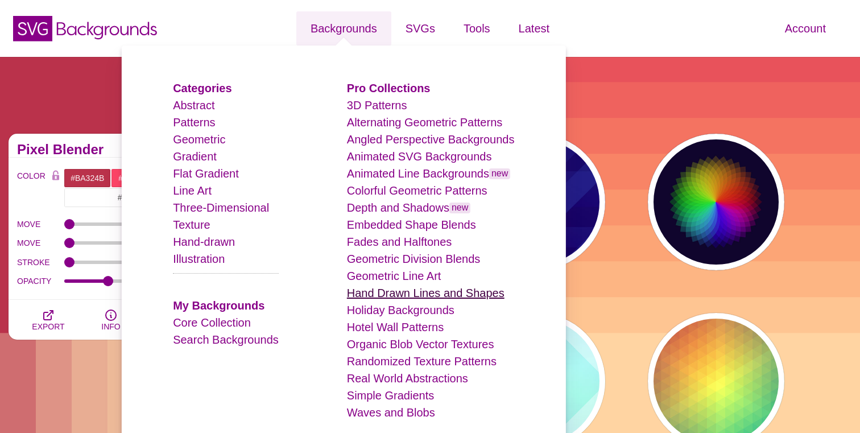
click at [387, 291] on link "Hand Drawn Lines and Shapes" at bounding box center [426, 293] width 158 height 13
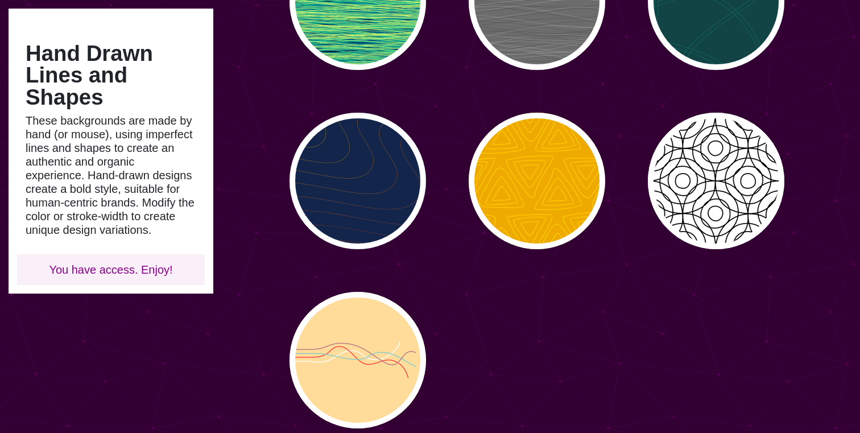
scroll to position [558, 0]
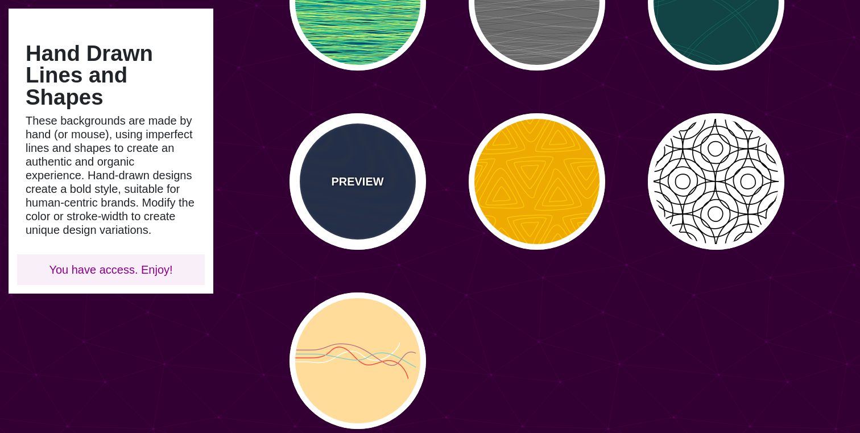
click at [401, 202] on div "PREVIEW" at bounding box center [358, 181] width 137 height 137
type input "#13254A"
type input "#FFFF00"
type input "#AA0033"
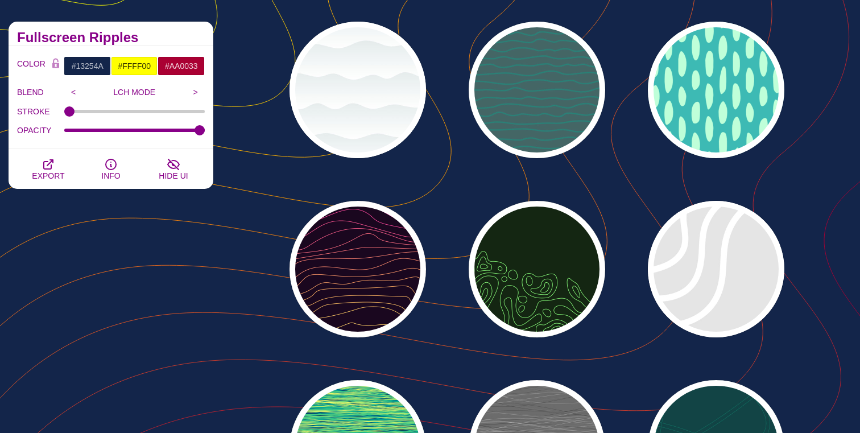
scroll to position [0, 0]
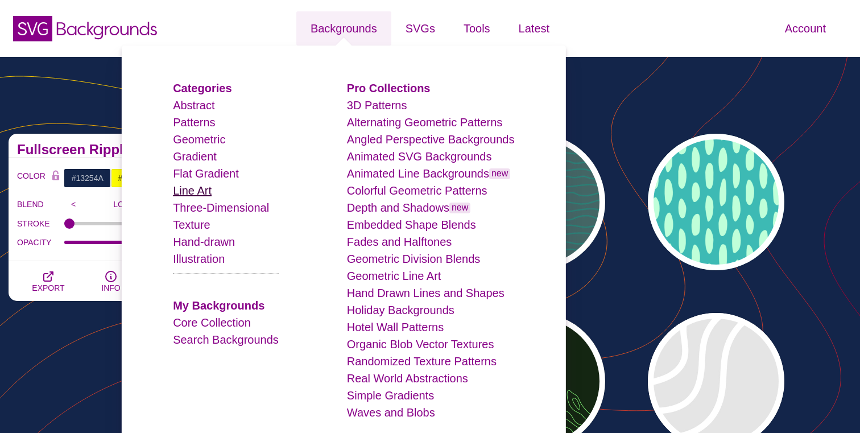
click at [205, 193] on link "Line Art" at bounding box center [192, 190] width 39 height 13
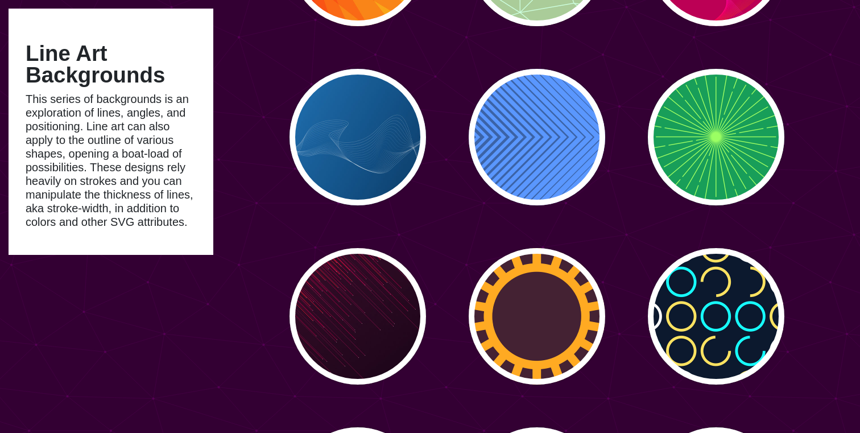
scroll to position [1500, 0]
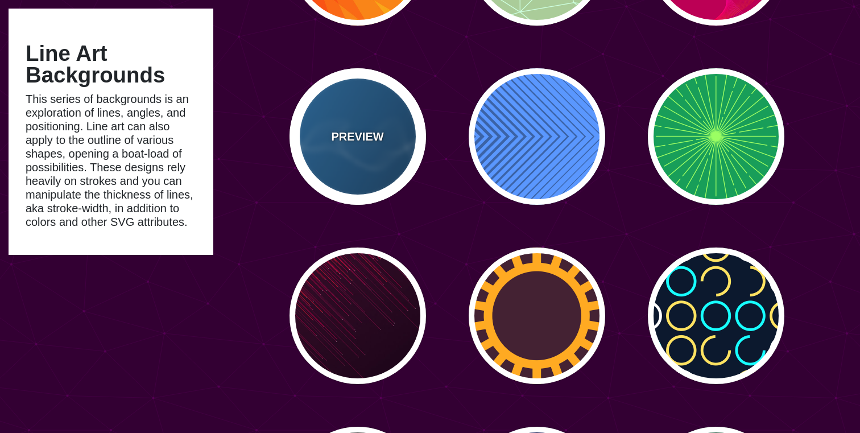
click at [342, 137] on p "PREVIEW" at bounding box center [357, 136] width 52 height 17
type input "#2277BB"
type input "#002244"
type input "0.5"
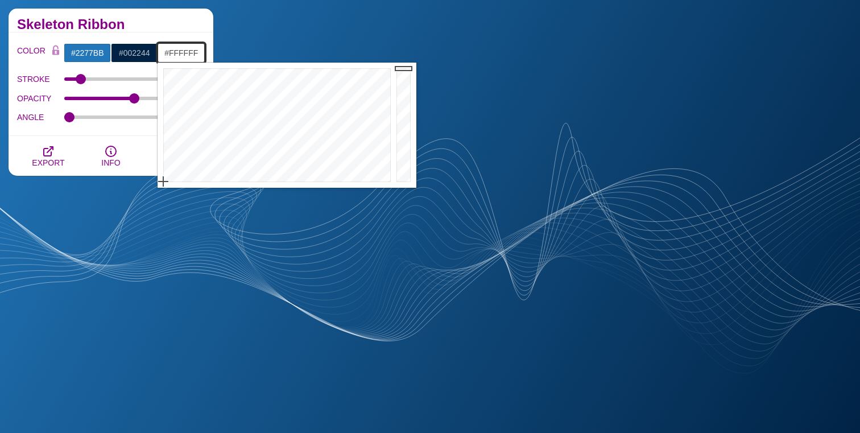
click at [180, 56] on input "#FFFFFF" at bounding box center [181, 52] width 47 height 19
paste input "636363"
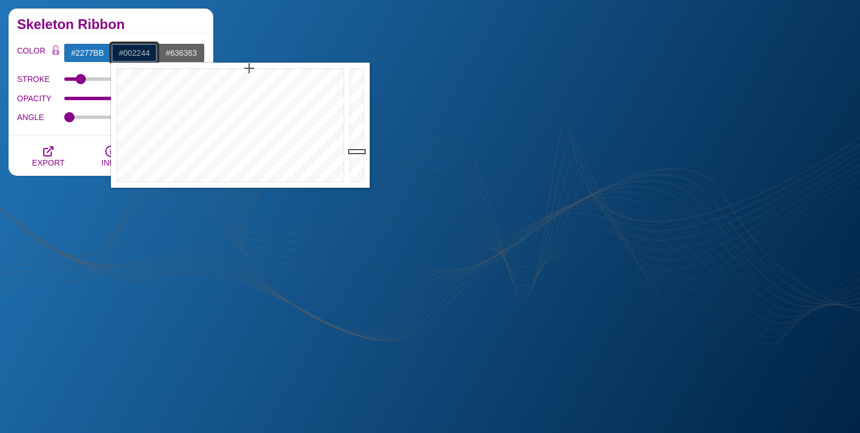
click at [135, 53] on input "#002244" at bounding box center [134, 52] width 47 height 19
click at [180, 49] on input "#636363" at bounding box center [181, 52] width 47 height 19
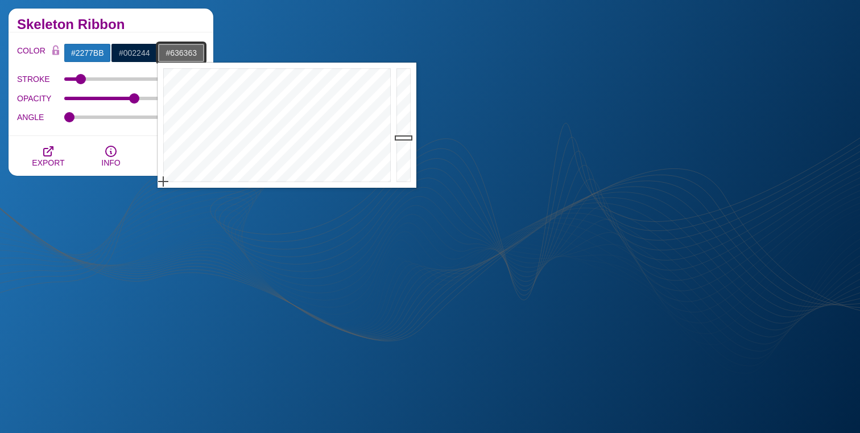
click at [180, 49] on input "#636363" at bounding box center [181, 52] width 47 height 19
paste input "DDAB62"
type input "#DDAB62"
click at [174, 34] on div "COLOR #2277BB #002244 #DDAB62 #444444 #555555 #666666 #777777 #888888 #999999 B…" at bounding box center [111, 84] width 205 height 104
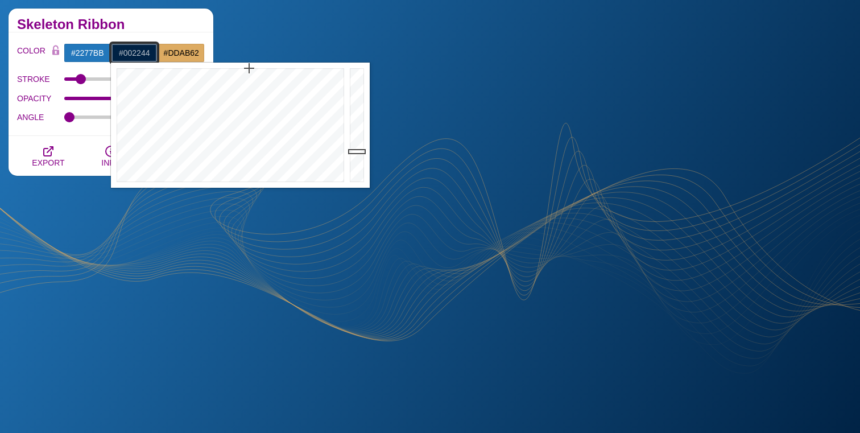
click at [130, 53] on input "#002244" at bounding box center [134, 52] width 47 height 19
type input "#636363"
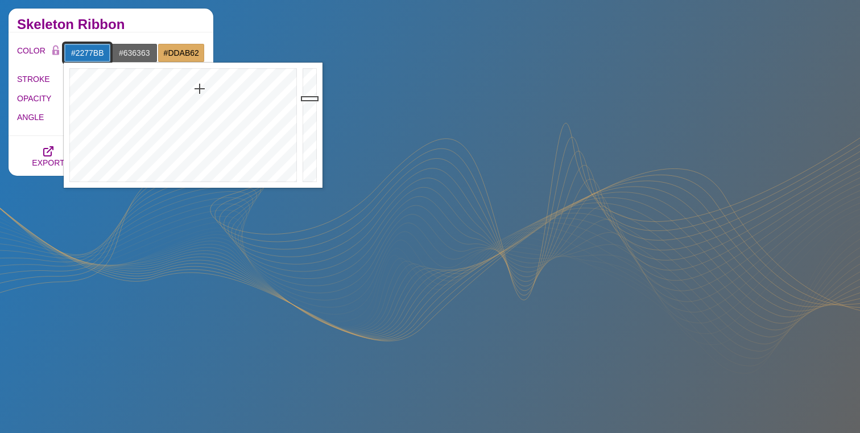
click at [81, 58] on input "#2277BB" at bounding box center [87, 52] width 47 height 19
click at [89, 48] on input "#2277BB" at bounding box center [87, 52] width 47 height 19
drag, startPoint x: 311, startPoint y: 163, endPoint x: 311, endPoint y: 172, distance: 9.7
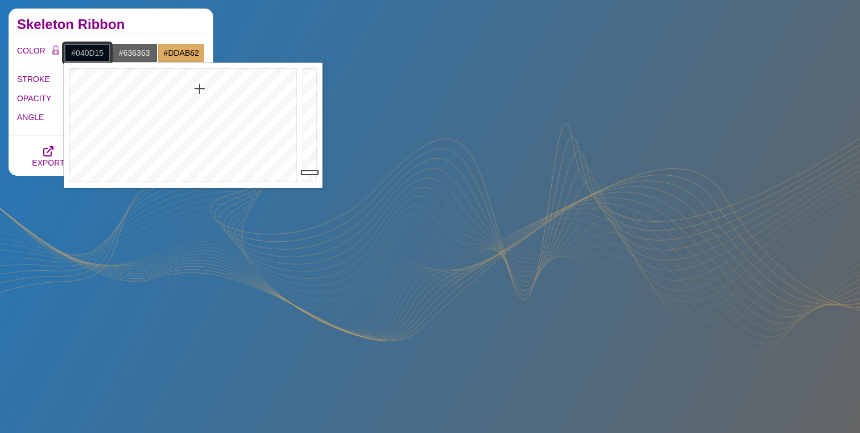
click at [311, 172] on div at bounding box center [311, 125] width 23 height 125
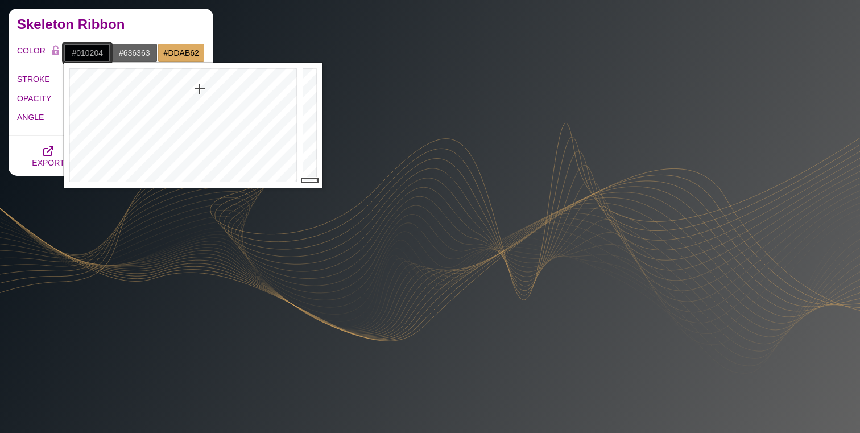
drag, startPoint x: 311, startPoint y: 172, endPoint x: 311, endPoint y: 180, distance: 7.4
click at [311, 180] on div at bounding box center [311, 125] width 23 height 125
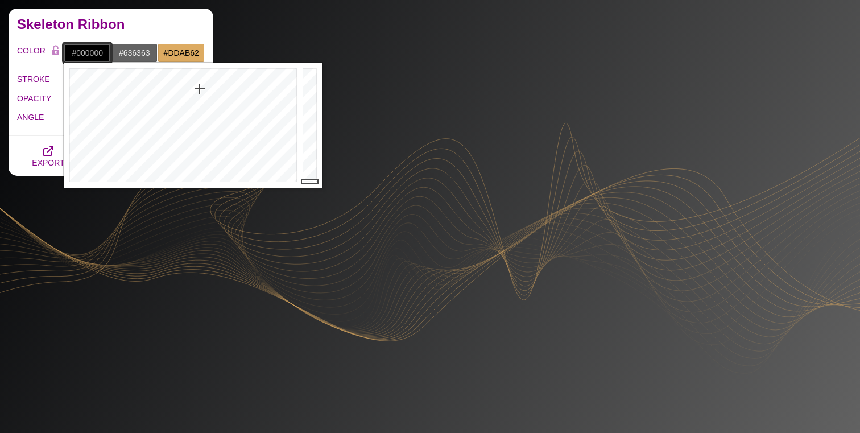
drag, startPoint x: 311, startPoint y: 180, endPoint x: 311, endPoint y: 189, distance: 9.1
click at [170, 18] on div "Skeleton Ribbon" at bounding box center [111, 21] width 205 height 24
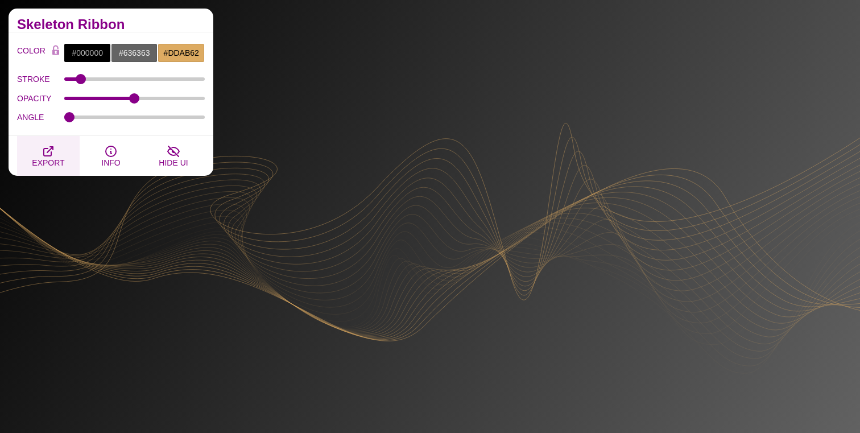
click at [55, 155] on icon "button" at bounding box center [49, 152] width 14 height 14
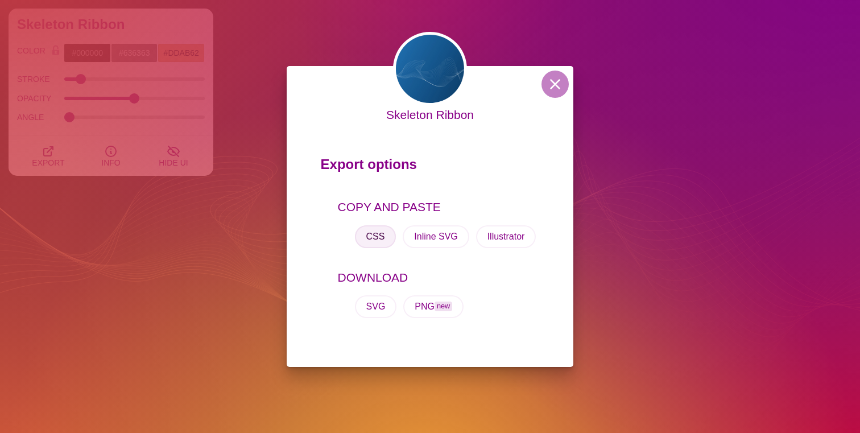
click at [379, 239] on button "CSS" at bounding box center [376, 236] width 42 height 23
click at [373, 237] on button "CSS" at bounding box center [376, 236] width 42 height 23
click at [556, 81] on button at bounding box center [555, 84] width 27 height 27
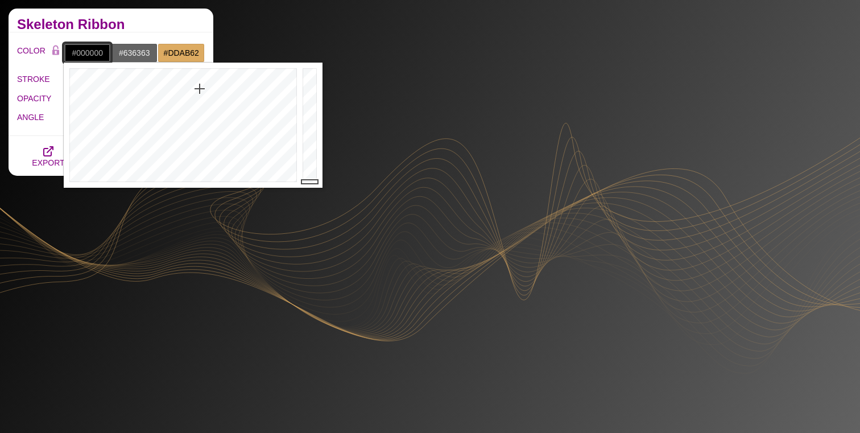
click at [84, 53] on input "#000000" at bounding box center [87, 52] width 47 height 19
paste input "background-color: #000000; background-image: url("data:image/svg+xml,%3Csvg xml…"
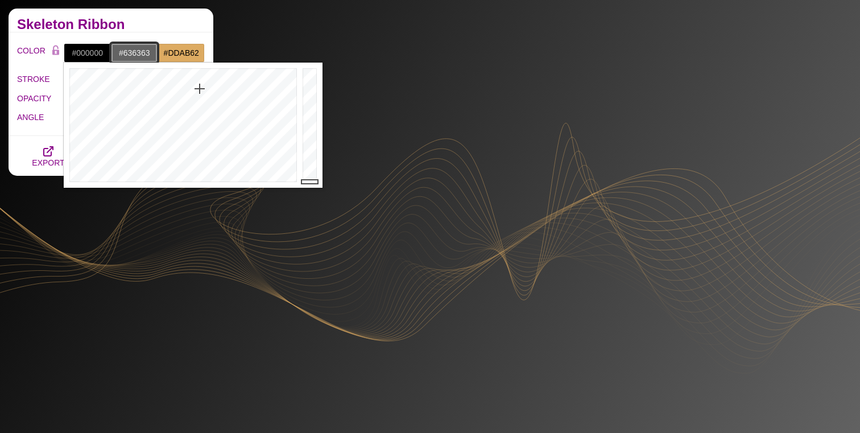
click at [128, 51] on input "#636363" at bounding box center [134, 52] width 47 height 19
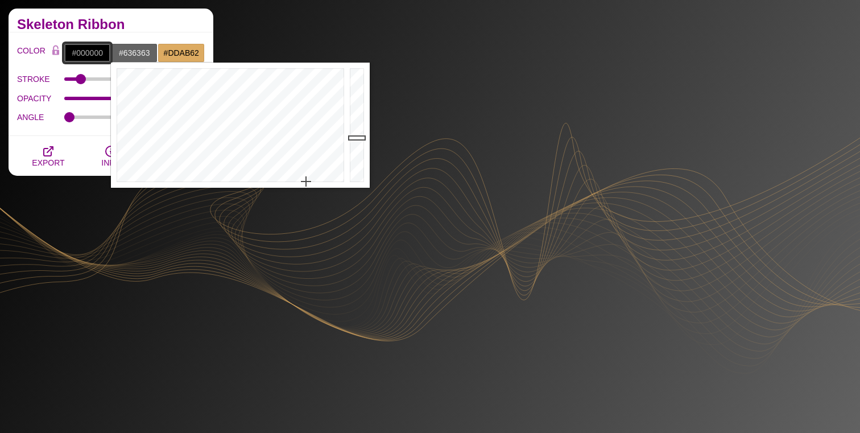
click at [81, 48] on input "#000000" at bounding box center [87, 52] width 47 height 19
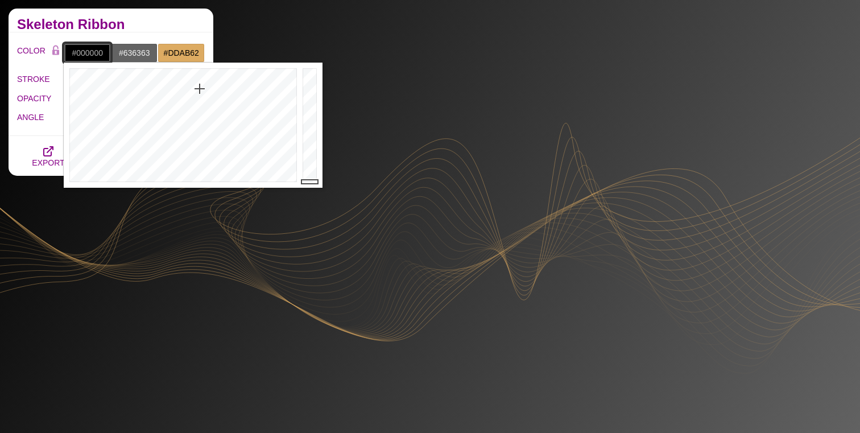
click at [81, 48] on input "#000000" at bounding box center [87, 52] width 47 height 19
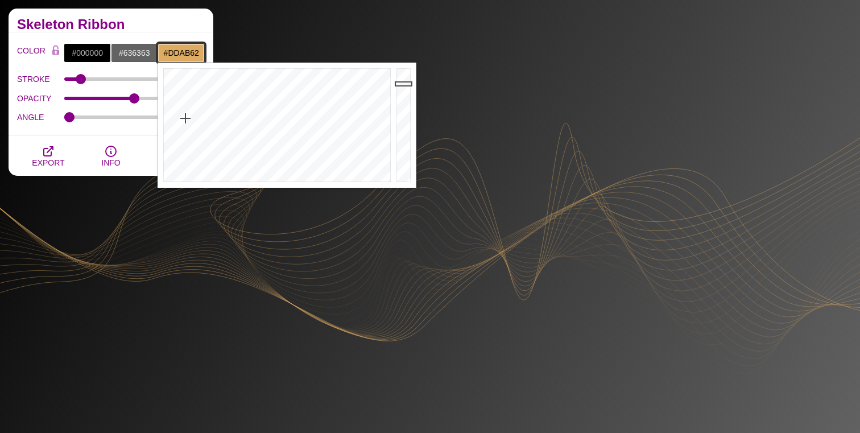
click at [182, 52] on input "#DDAB62" at bounding box center [181, 52] width 47 height 19
click at [83, 52] on input "#000000" at bounding box center [87, 52] width 47 height 19
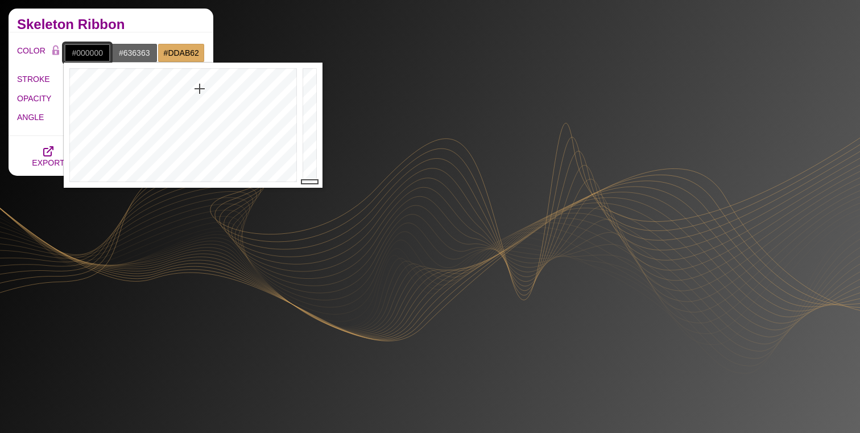
click at [83, 52] on input "#000000" at bounding box center [87, 52] width 47 height 19
paste input "DDAB62"
type input "#DDAB62"
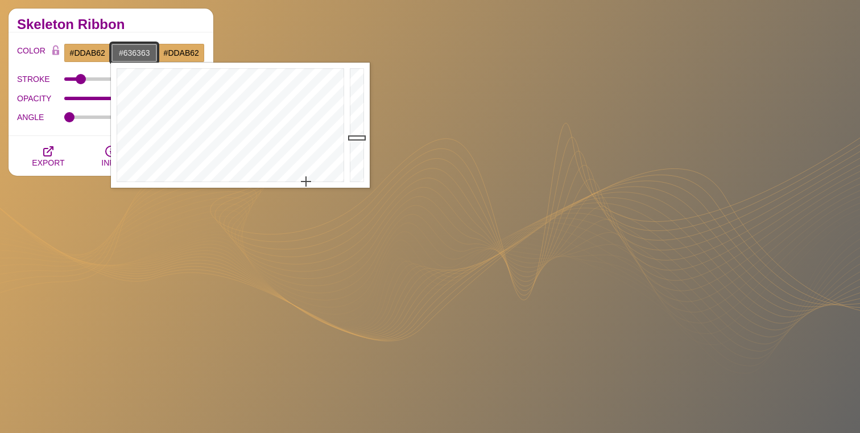
click at [139, 55] on input "#636363" at bounding box center [134, 52] width 47 height 19
paste input "DDAB62"
type input "#DDAB62"
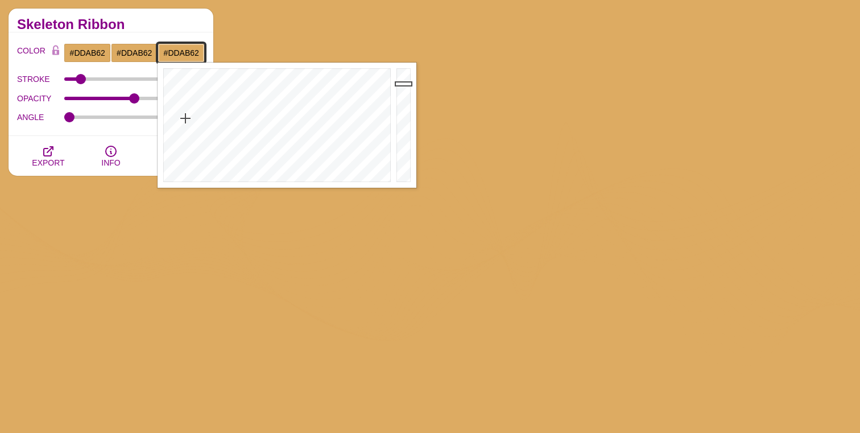
click at [180, 44] on input "#DDAB62" at bounding box center [181, 52] width 47 height 19
type input "#DDDDDD"
drag, startPoint x: 191, startPoint y: 113, endPoint x: 126, endPoint y: 194, distance: 104.1
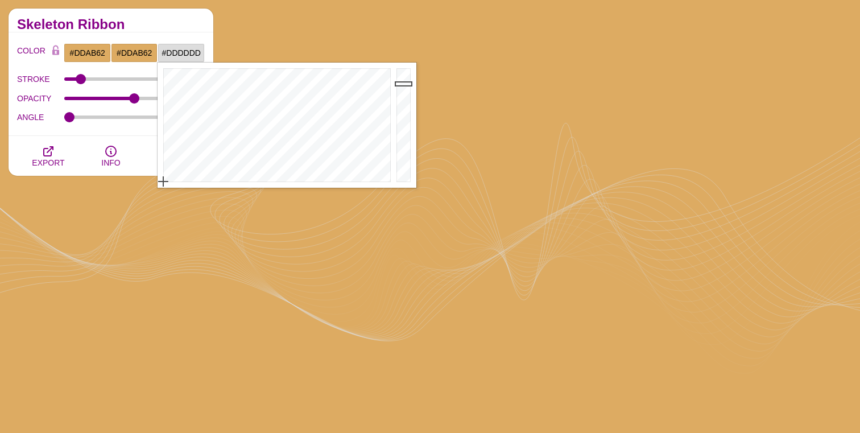
click at [150, 20] on h2 "Skeleton Ribbon" at bounding box center [111, 24] width 188 height 9
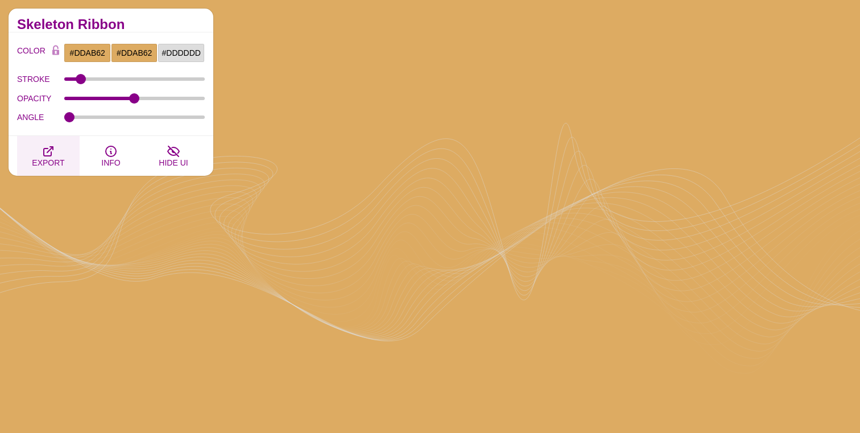
click at [51, 151] on icon "button" at bounding box center [49, 152] width 14 height 14
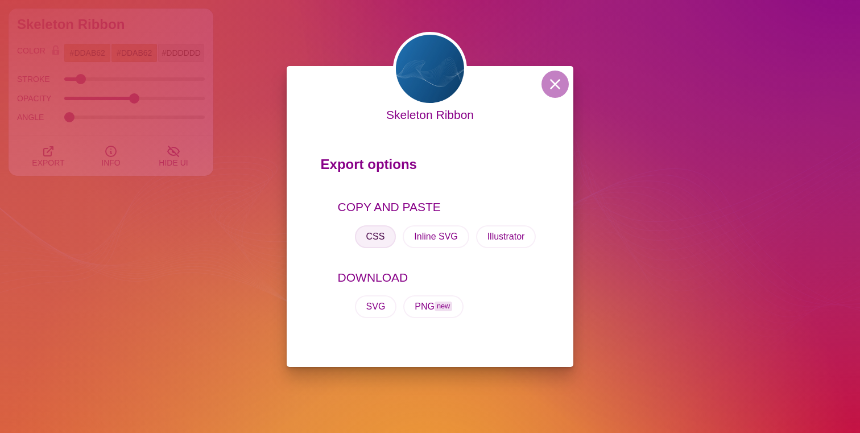
click at [368, 230] on button "CSS" at bounding box center [376, 236] width 42 height 23
